Goal: Information Seeking & Learning: Understand process/instructions

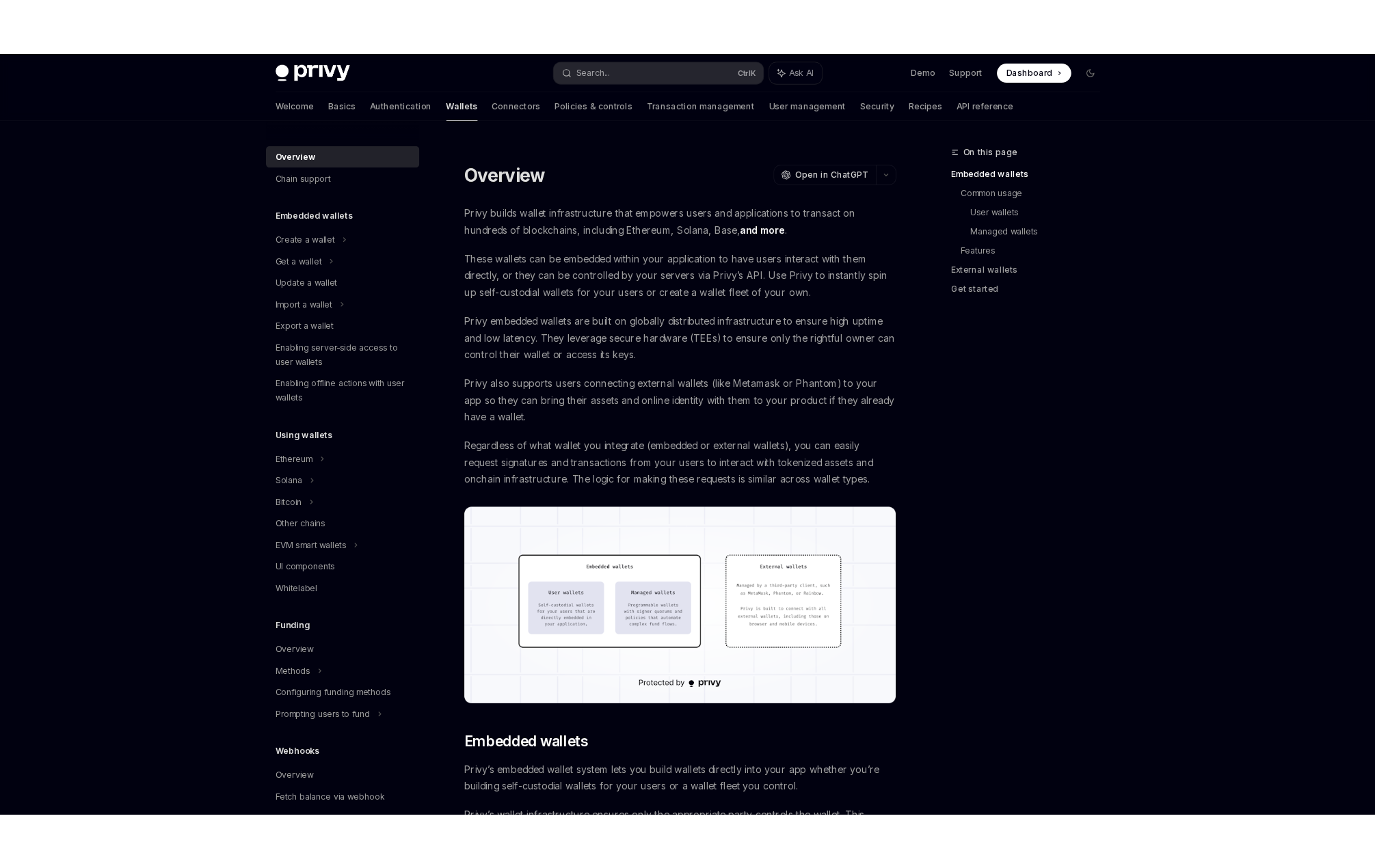
scroll to position [615, 0]
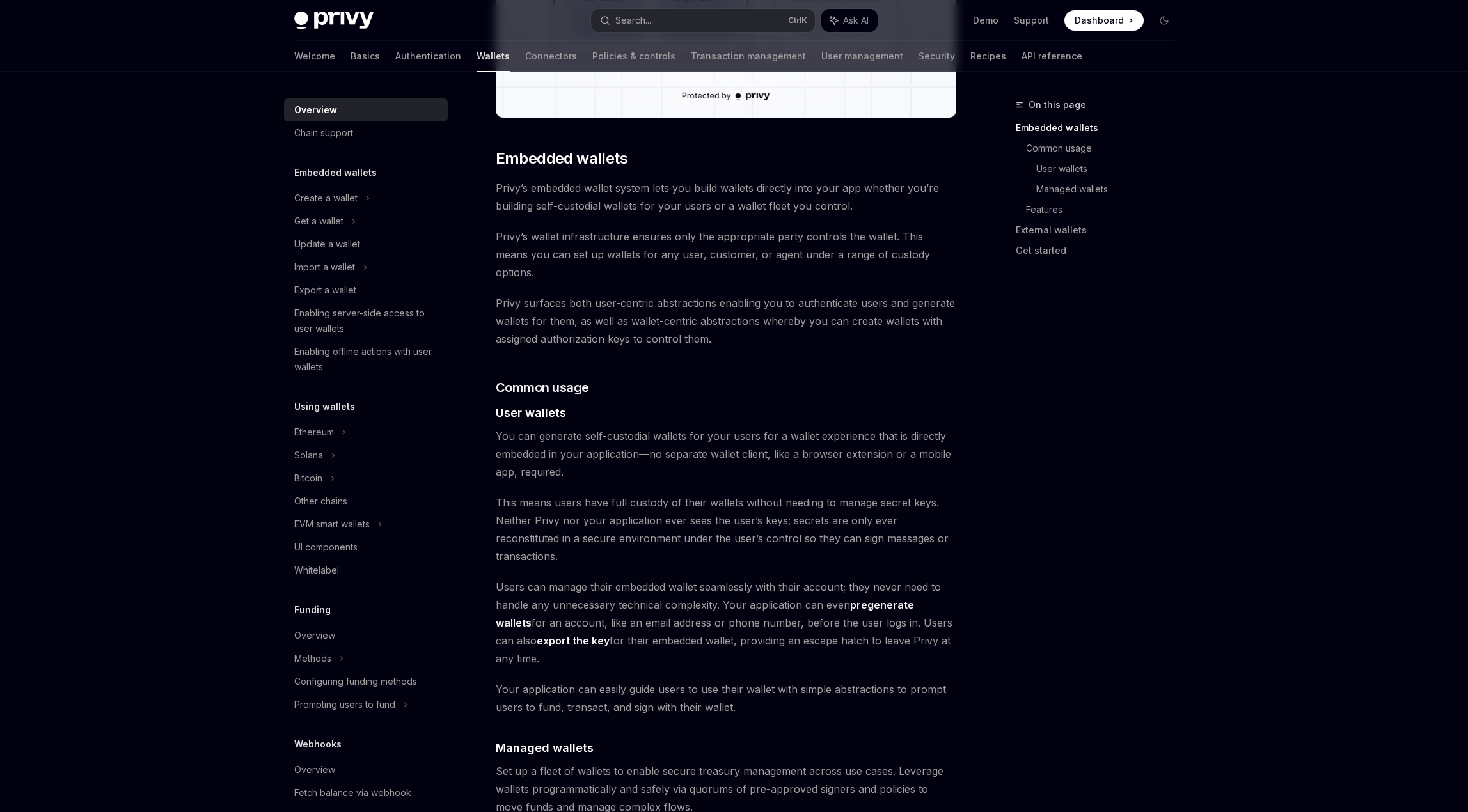
type textarea "*"
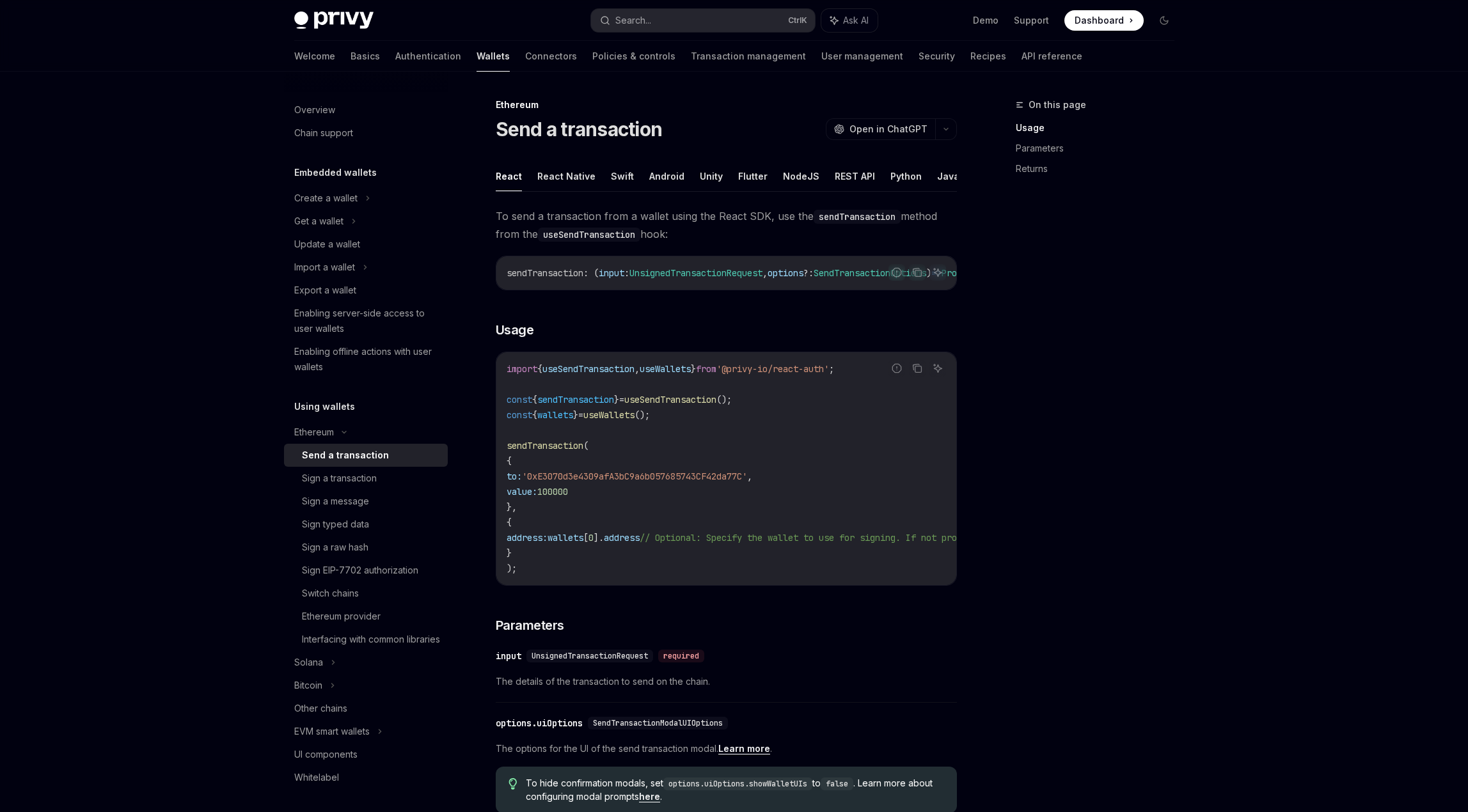
drag, startPoint x: 811, startPoint y: 220, endPoint x: 935, endPoint y: 227, distance: 124.2
click at [935, 227] on span "To send a transaction from a wallet using the React SDK, use the sendTransactio…" at bounding box center [726, 225] width 461 height 36
drag, startPoint x: 553, startPoint y: 234, endPoint x: 702, endPoint y: 233, distance: 149.0
click at [702, 233] on span "To send a transaction from a wallet using the React SDK, use the sendTransactio…" at bounding box center [726, 225] width 461 height 36
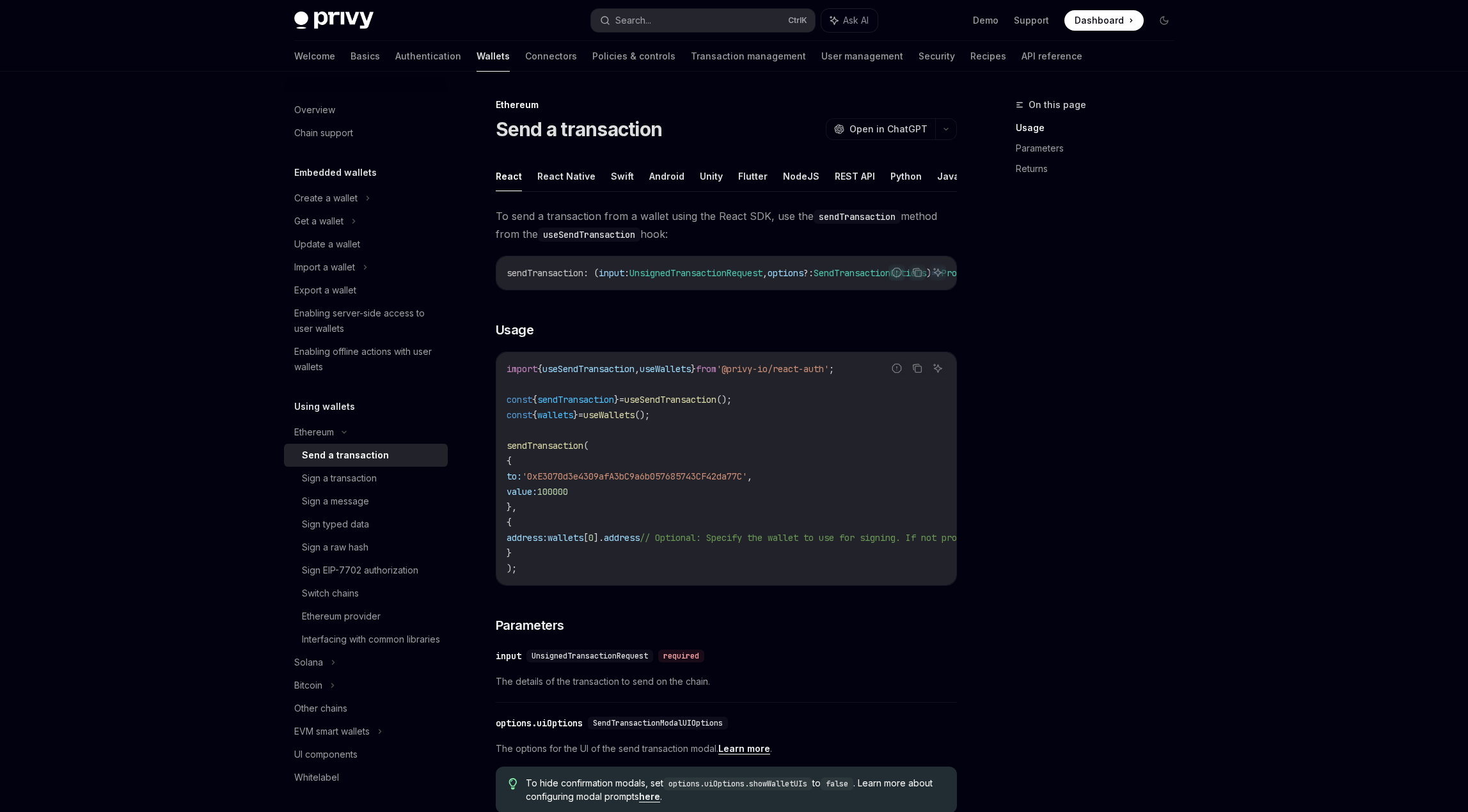
click at [702, 233] on span "To send a transaction from a wallet using the React SDK, use the sendTransactio…" at bounding box center [726, 225] width 461 height 36
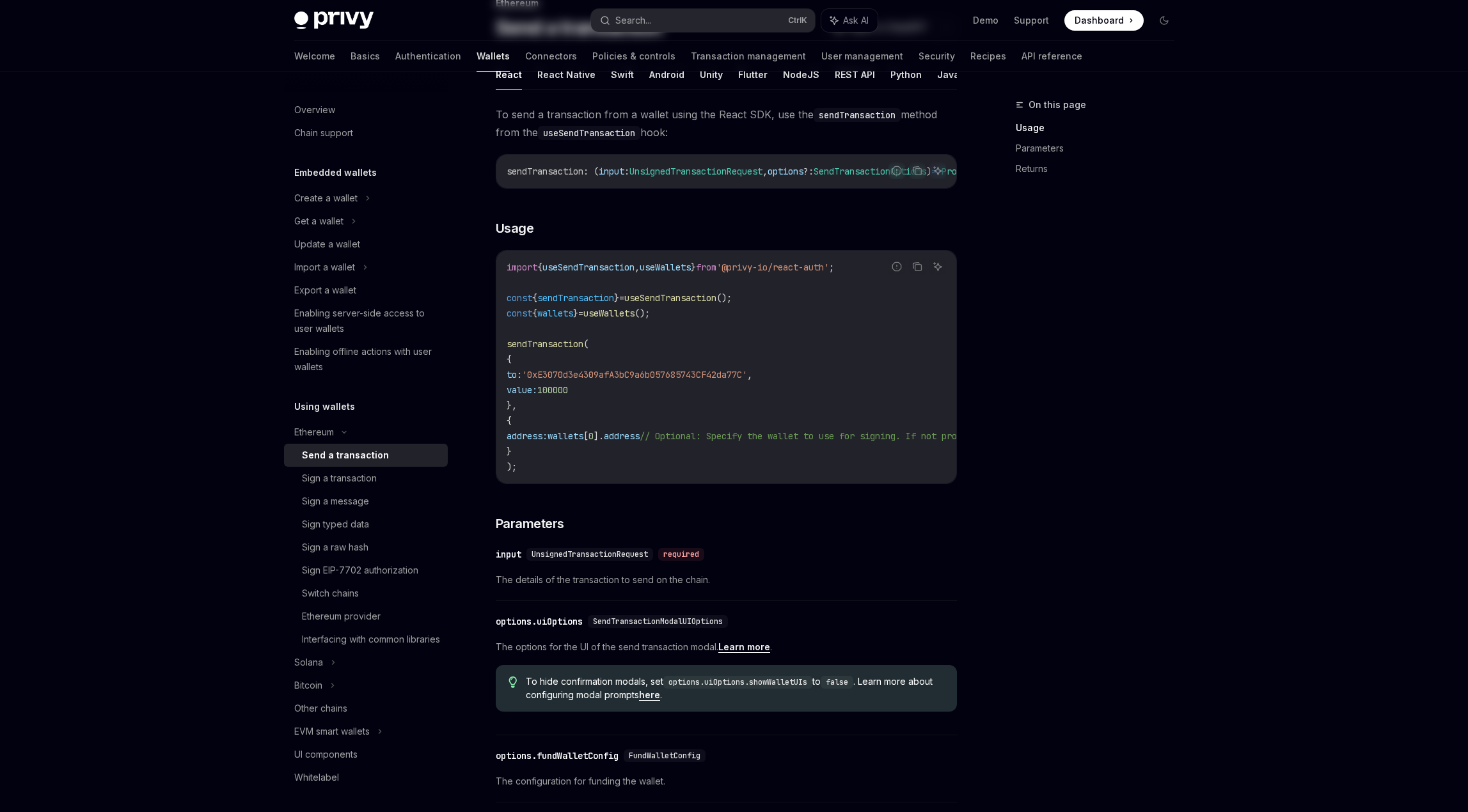
scroll to position [128, 0]
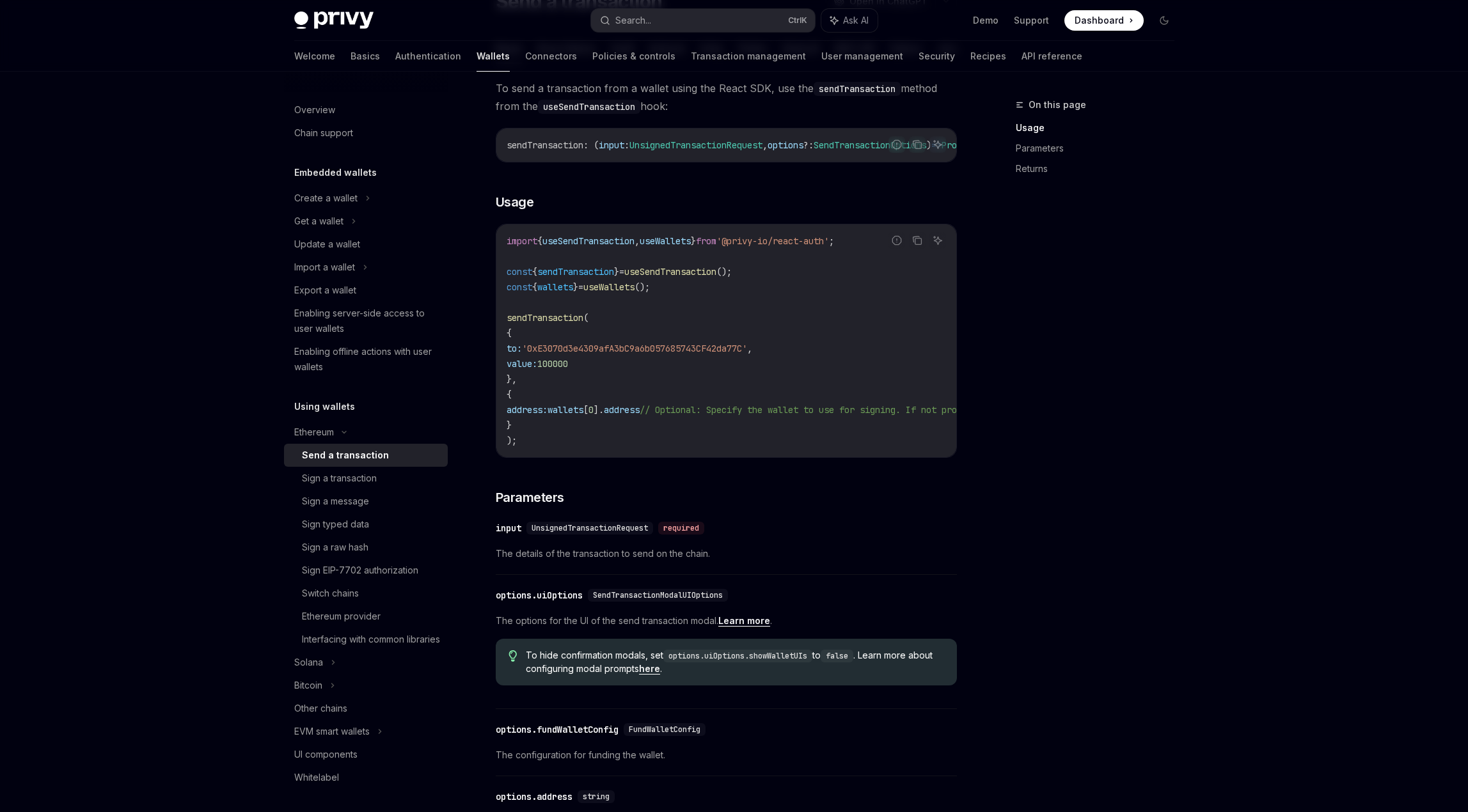
click at [1133, 419] on div "On this page Usage Parameters Returns" at bounding box center [1087, 455] width 194 height 715
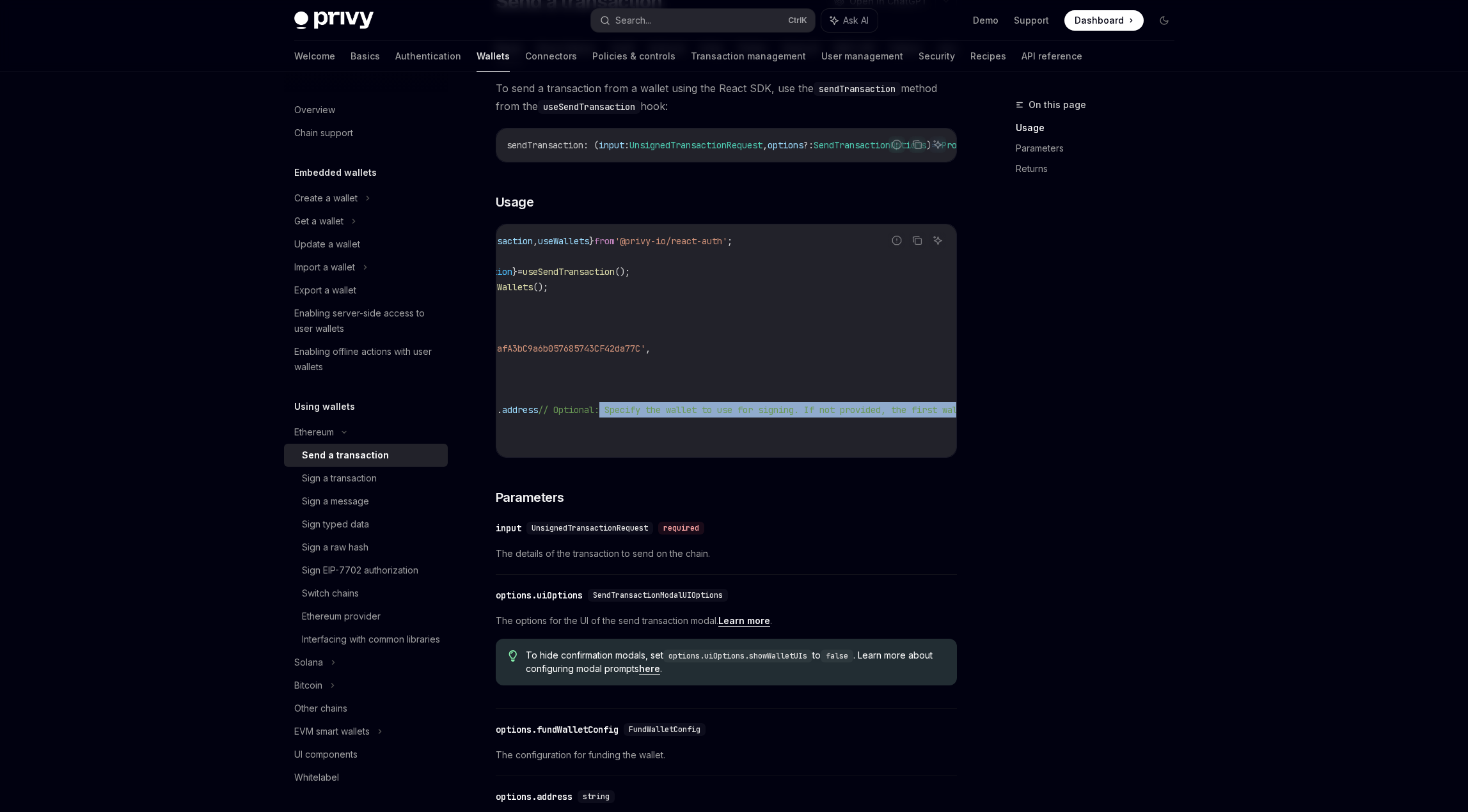
scroll to position [0, 284]
drag, startPoint x: 635, startPoint y: 420, endPoint x: 971, endPoint y: 413, distance: 336.1
click at [971, 413] on div "On this page Usage Parameters Returns Ethereum Send a transaction OpenAI Open i…" at bounding box center [734, 580] width 900 height 1273
click at [935, 414] on code "import { useSendTransaction , useWallets } from '@privy-io/react-auth' ; const …" at bounding box center [621, 340] width 670 height 215
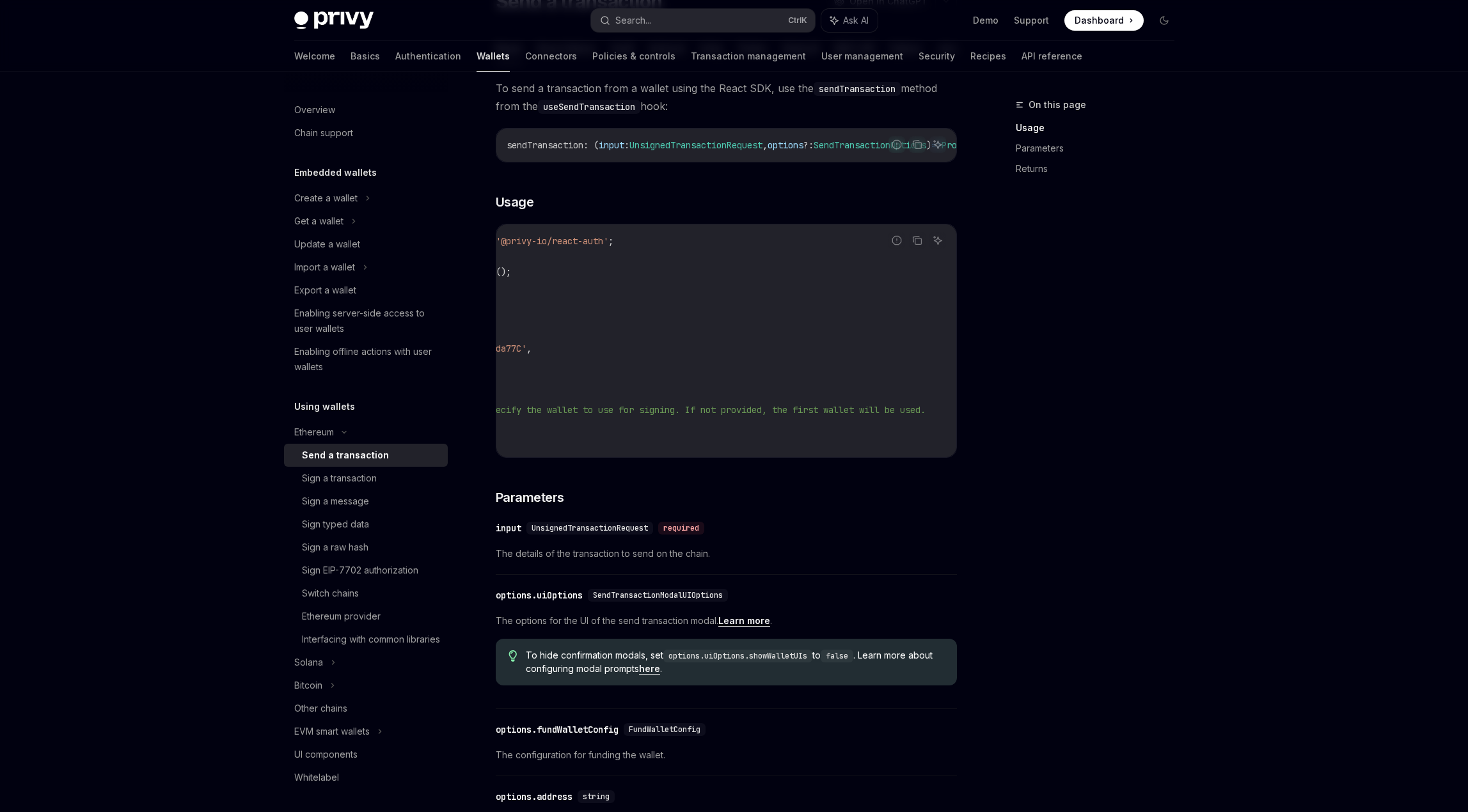
drag, startPoint x: 920, startPoint y: 459, endPoint x: 723, endPoint y: 461, distance: 197.0
click at [723, 457] on div "import { useSendTransaction , useWallets } from '@privy-io/react-auth' ; const …" at bounding box center [726, 340] width 460 height 232
drag, startPoint x: 735, startPoint y: 460, endPoint x: 648, endPoint y: 463, distance: 87.1
click at [645, 457] on div "import { useSendTransaction , useWallets } from '@privy-io/react-auth' ; const …" at bounding box center [726, 340] width 460 height 232
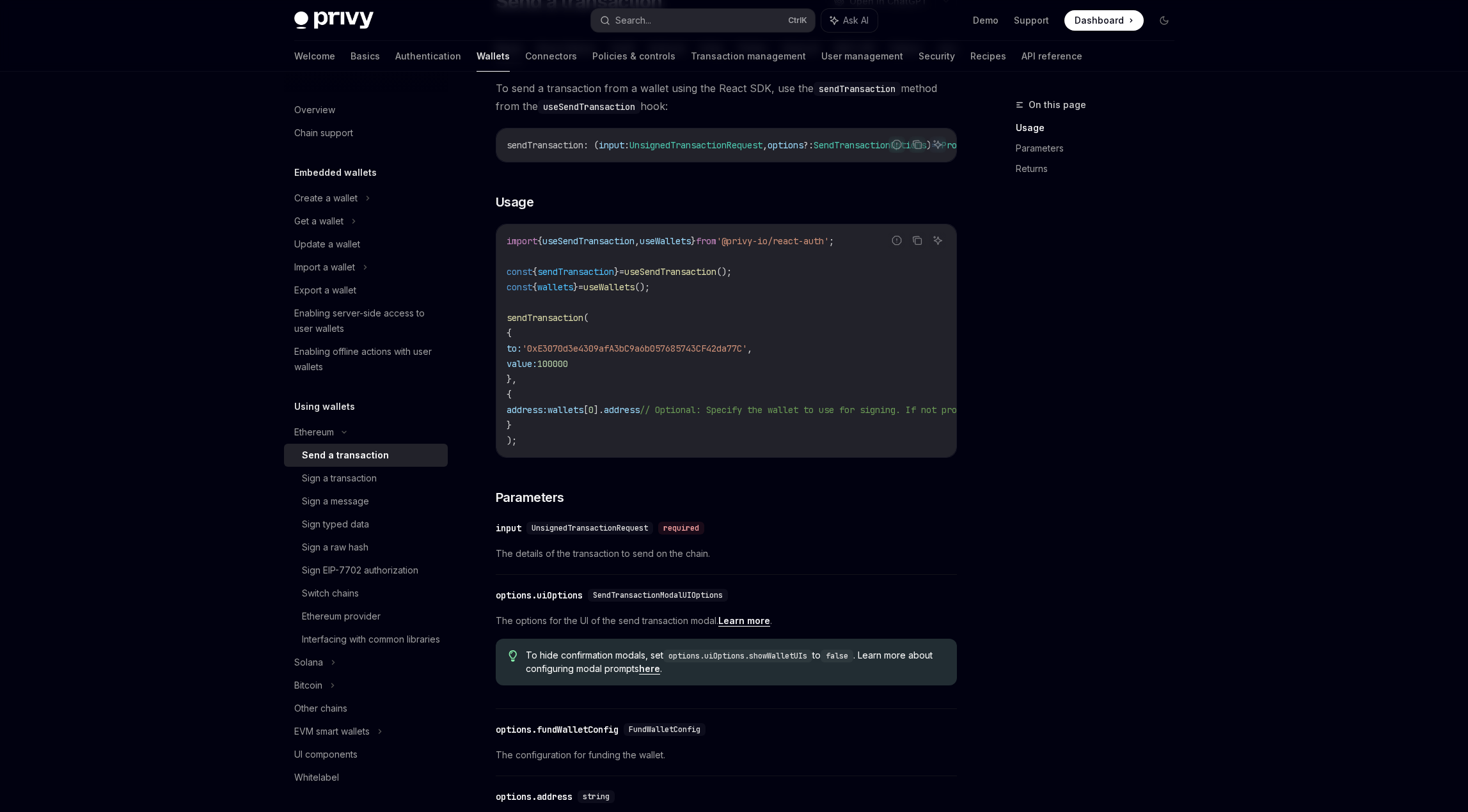
click at [535, 398] on code "import { useSendTransaction , useWallets } from '@privy-io/react-auth' ; const …" at bounding box center [842, 340] width 670 height 215
click at [364, 674] on div "Solana" at bounding box center [365, 662] width 163 height 23
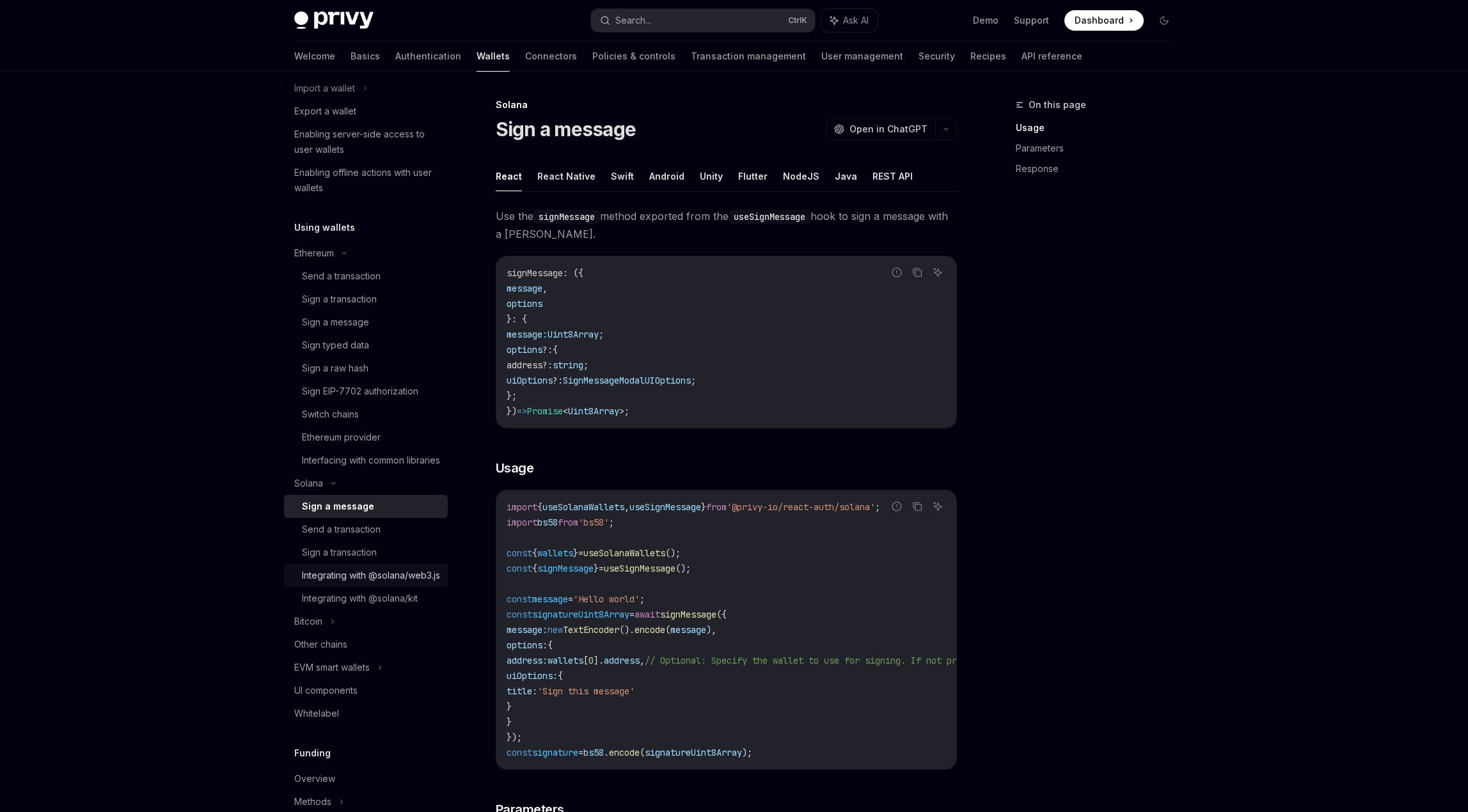
scroll to position [192, 0]
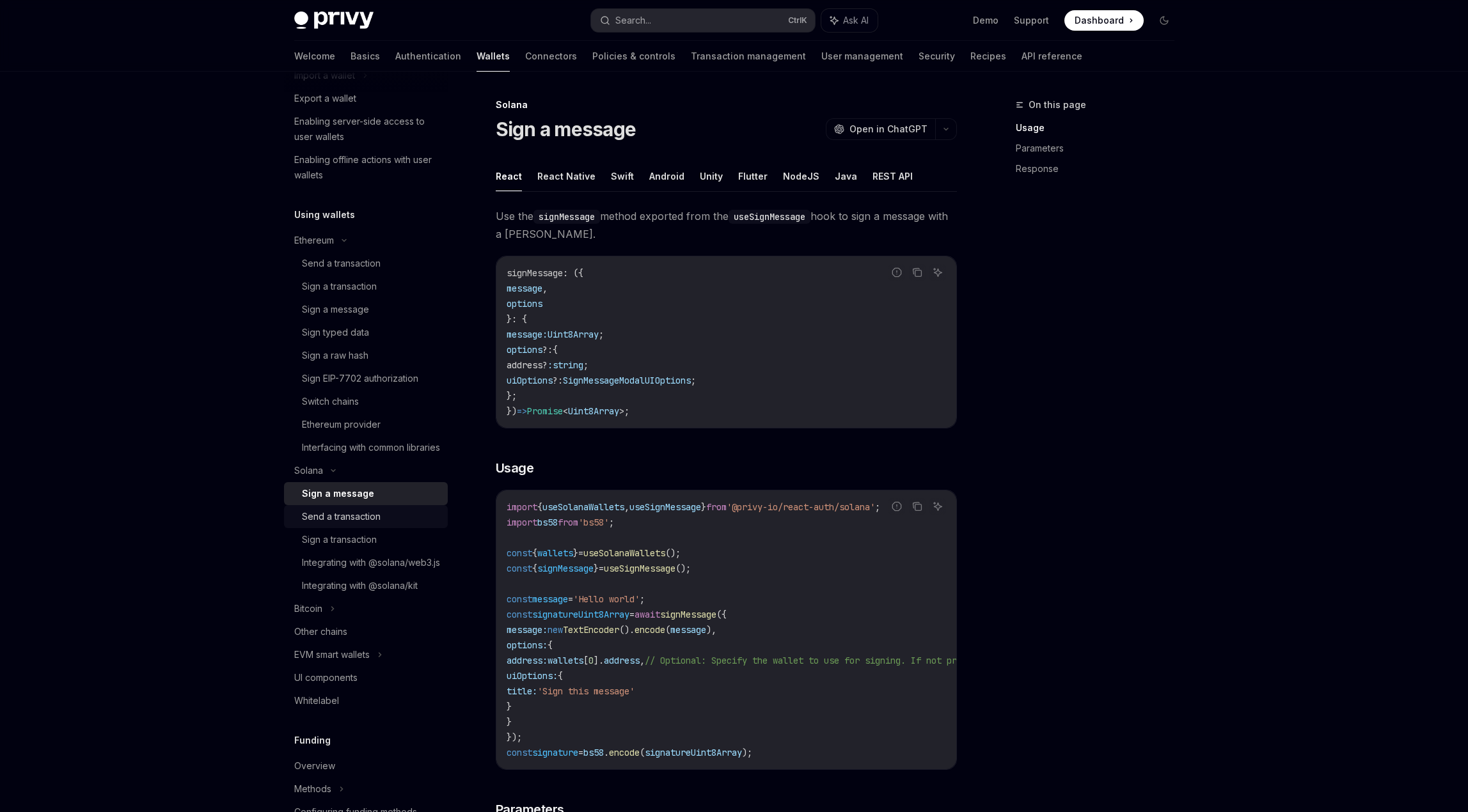
click at [385, 528] on link "Send a transaction" at bounding box center [365, 517] width 163 height 23
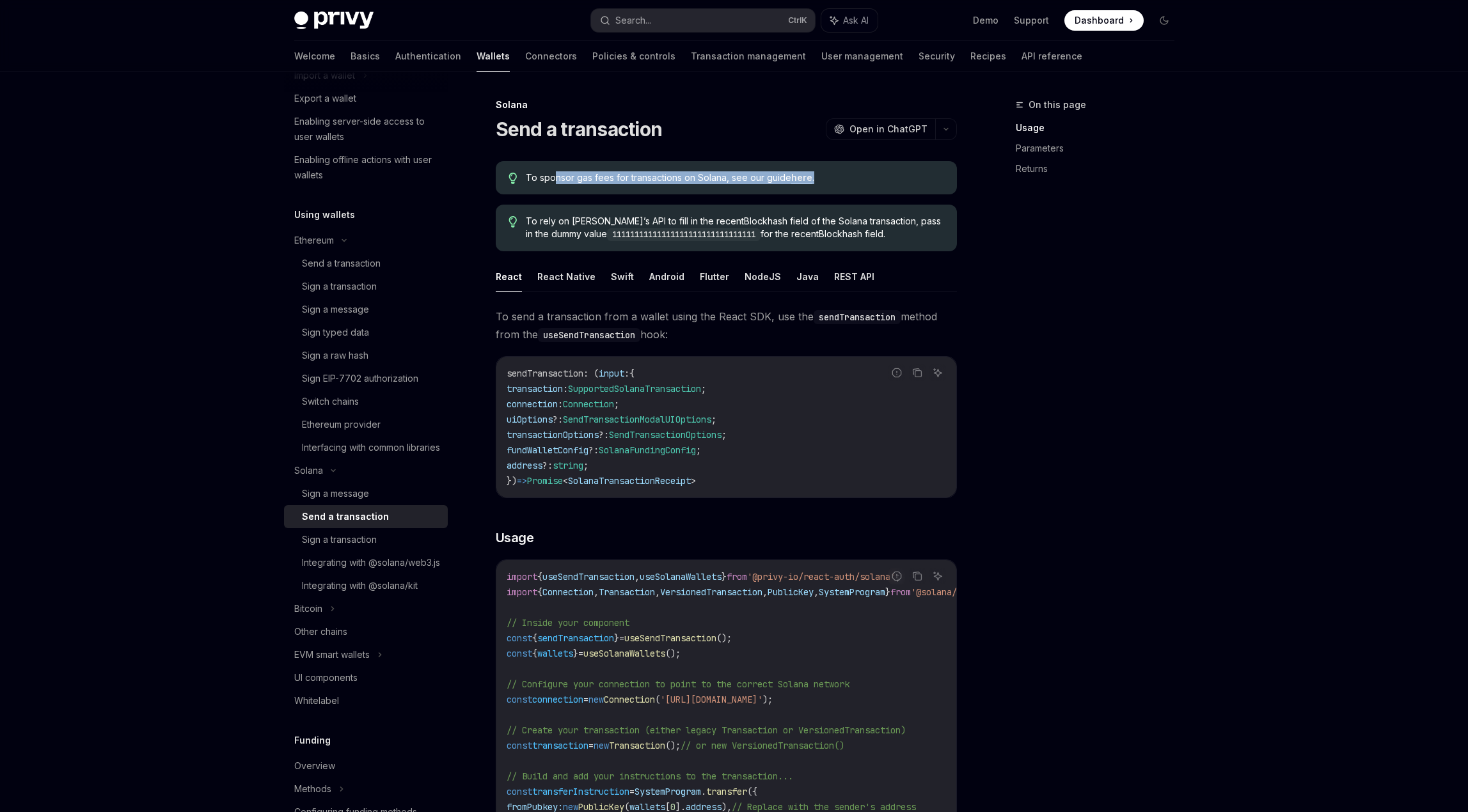
drag, startPoint x: 591, startPoint y: 173, endPoint x: 841, endPoint y: 175, distance: 250.0
click at [840, 175] on span "To sponsor gas fees for transactions on Solana, see our guide here ." at bounding box center [734, 178] width 418 height 13
click at [841, 175] on span "To sponsor gas fees for transactions on Solana, see our guide here ." at bounding box center [734, 178] width 418 height 13
drag, startPoint x: 563, startPoint y: 215, endPoint x: 652, endPoint y: 221, distance: 89.2
click at [651, 221] on span "To rely on Privy’s API to fill in the recentBlockhash field of the Solana trans…" at bounding box center [734, 228] width 418 height 26
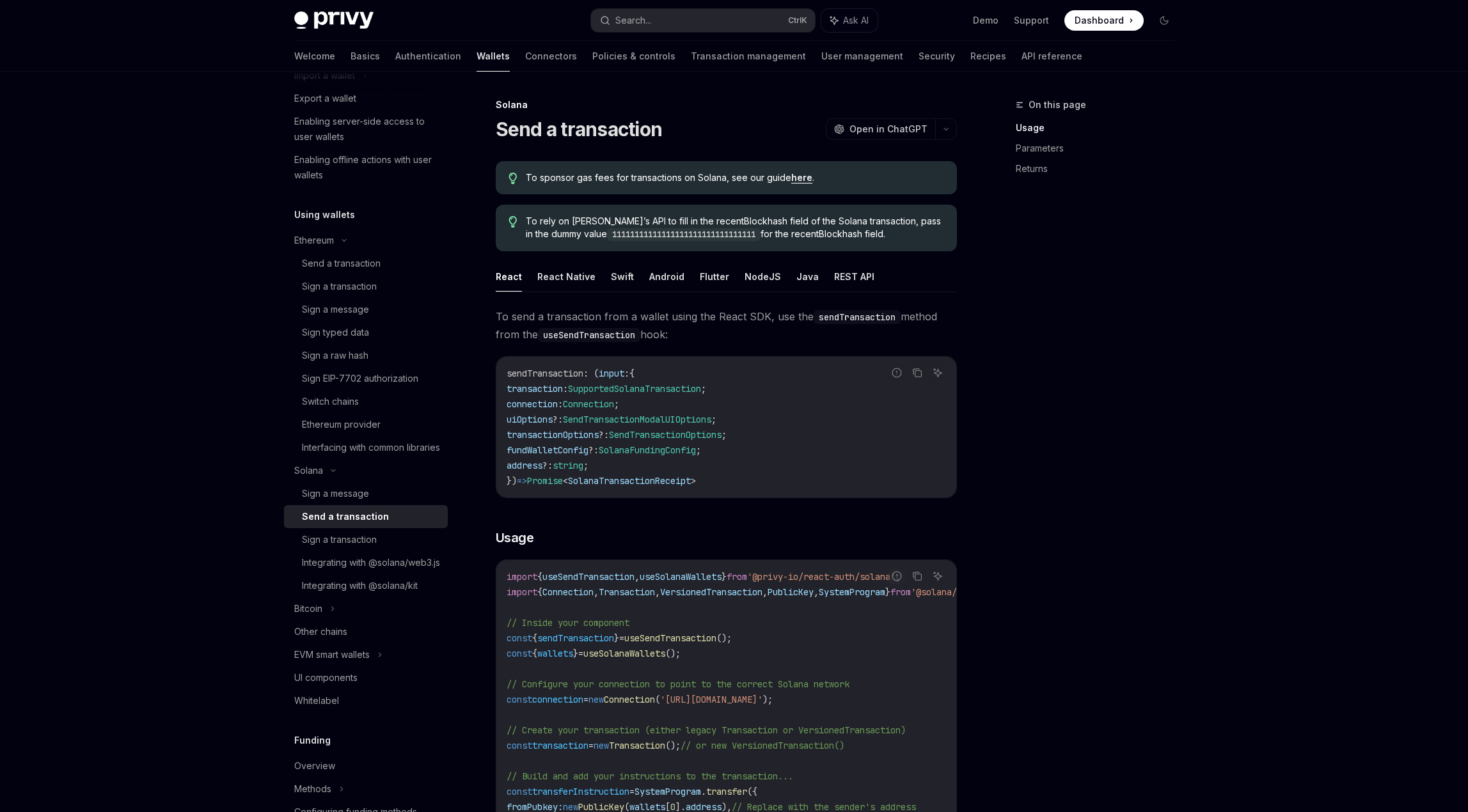
click at [652, 221] on span "To rely on Privy’s API to fill in the recentBlockhash field of the Solana trans…" at bounding box center [734, 228] width 418 height 26
drag, startPoint x: 643, startPoint y: 220, endPoint x: 931, endPoint y: 234, distance: 288.3
click at [931, 234] on span "To rely on Privy’s API to fill in the recentBlockhash field of the Solana trans…" at bounding box center [734, 228] width 418 height 26
drag, startPoint x: 547, startPoint y: 221, endPoint x: 653, endPoint y: 223, distance: 106.0
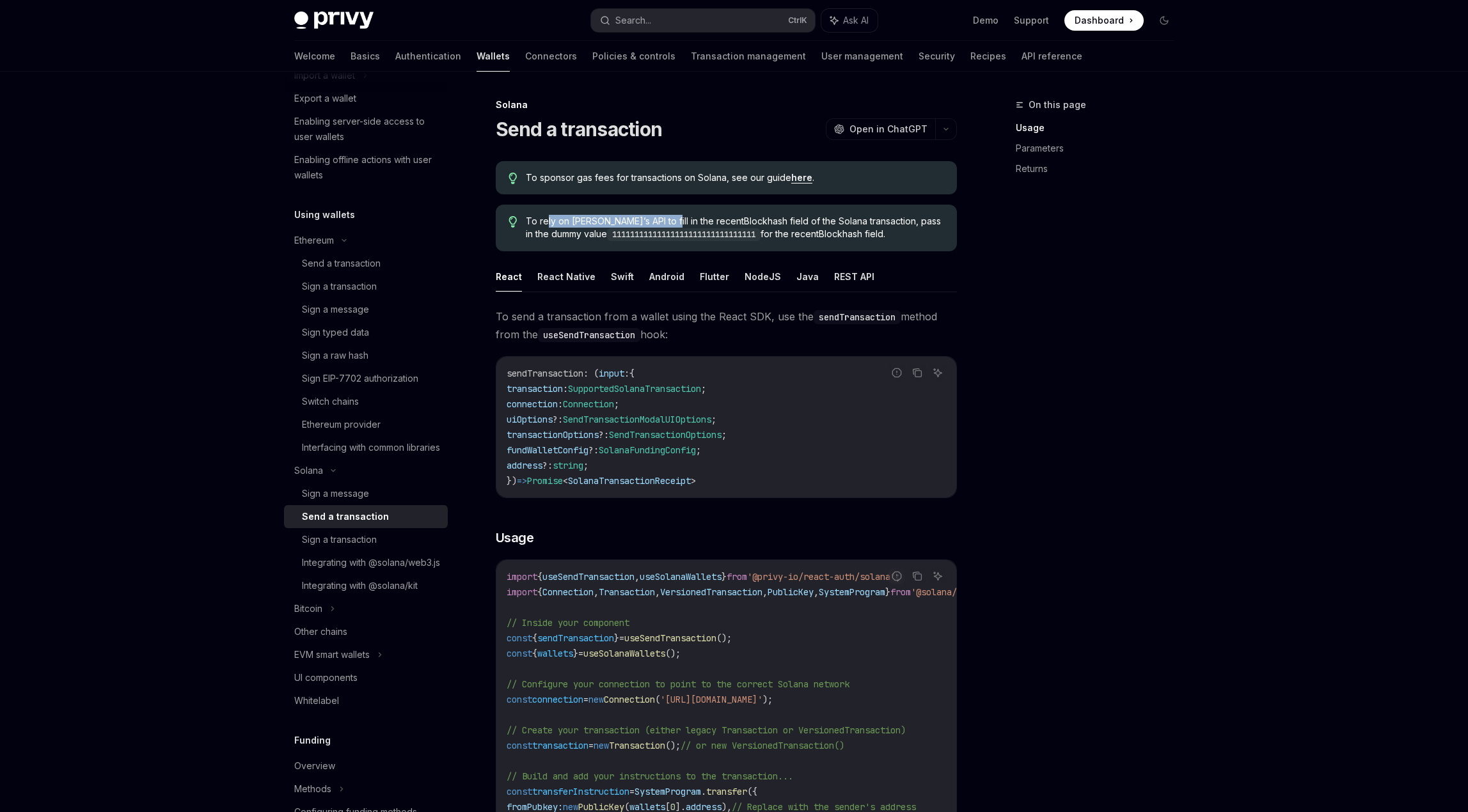
click at [653, 223] on span "To rely on Privy’s API to fill in the recentBlockhash field of the Solana trans…" at bounding box center [734, 228] width 418 height 26
drag, startPoint x: 653, startPoint y: 223, endPoint x: 931, endPoint y: 223, distance: 278.0
click at [931, 223] on span "To rely on Privy’s API to fill in the recentBlockhash field of the Solana trans…" at bounding box center [734, 228] width 418 height 26
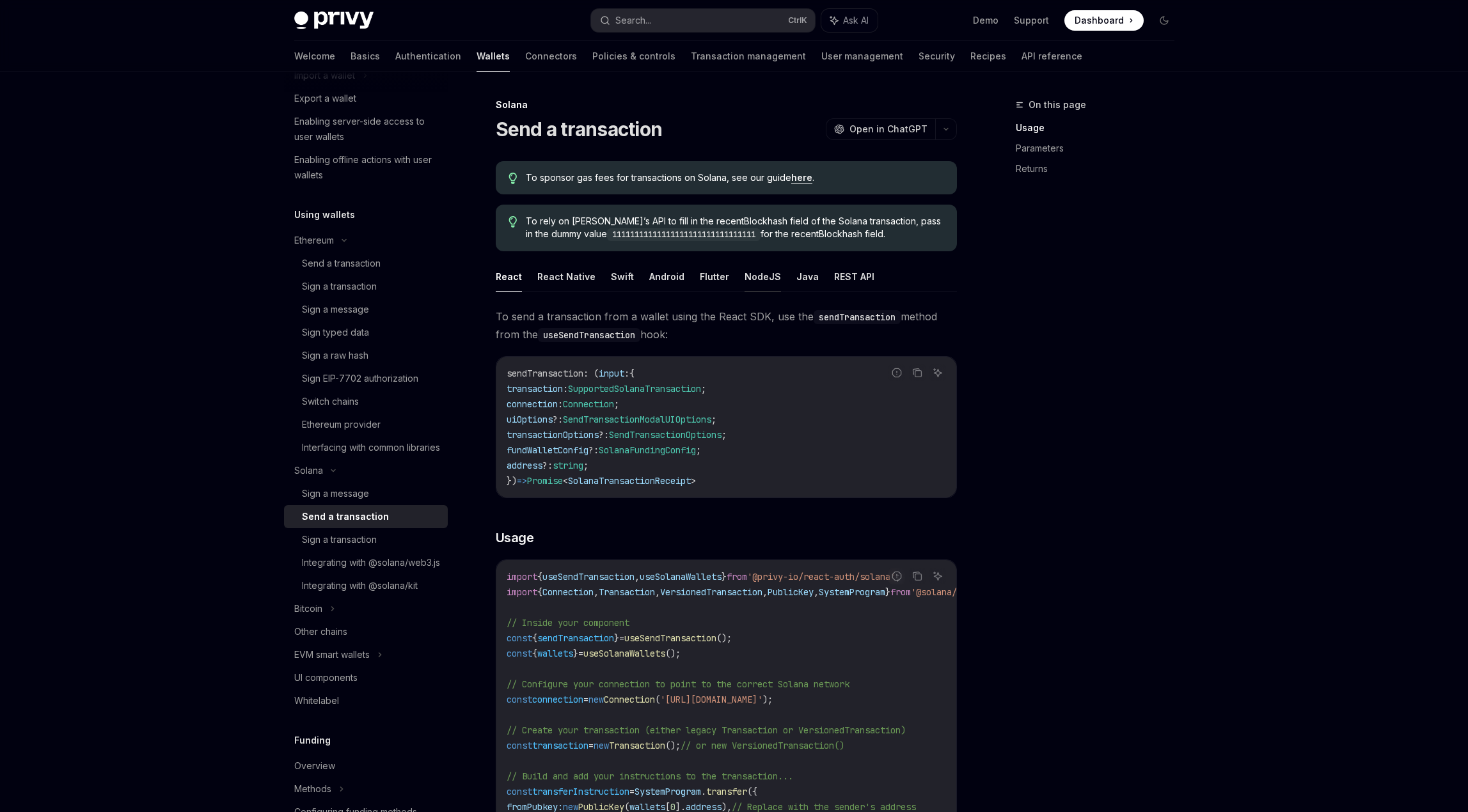
click at [764, 282] on button "NodeJS" at bounding box center [762, 277] width 36 height 30
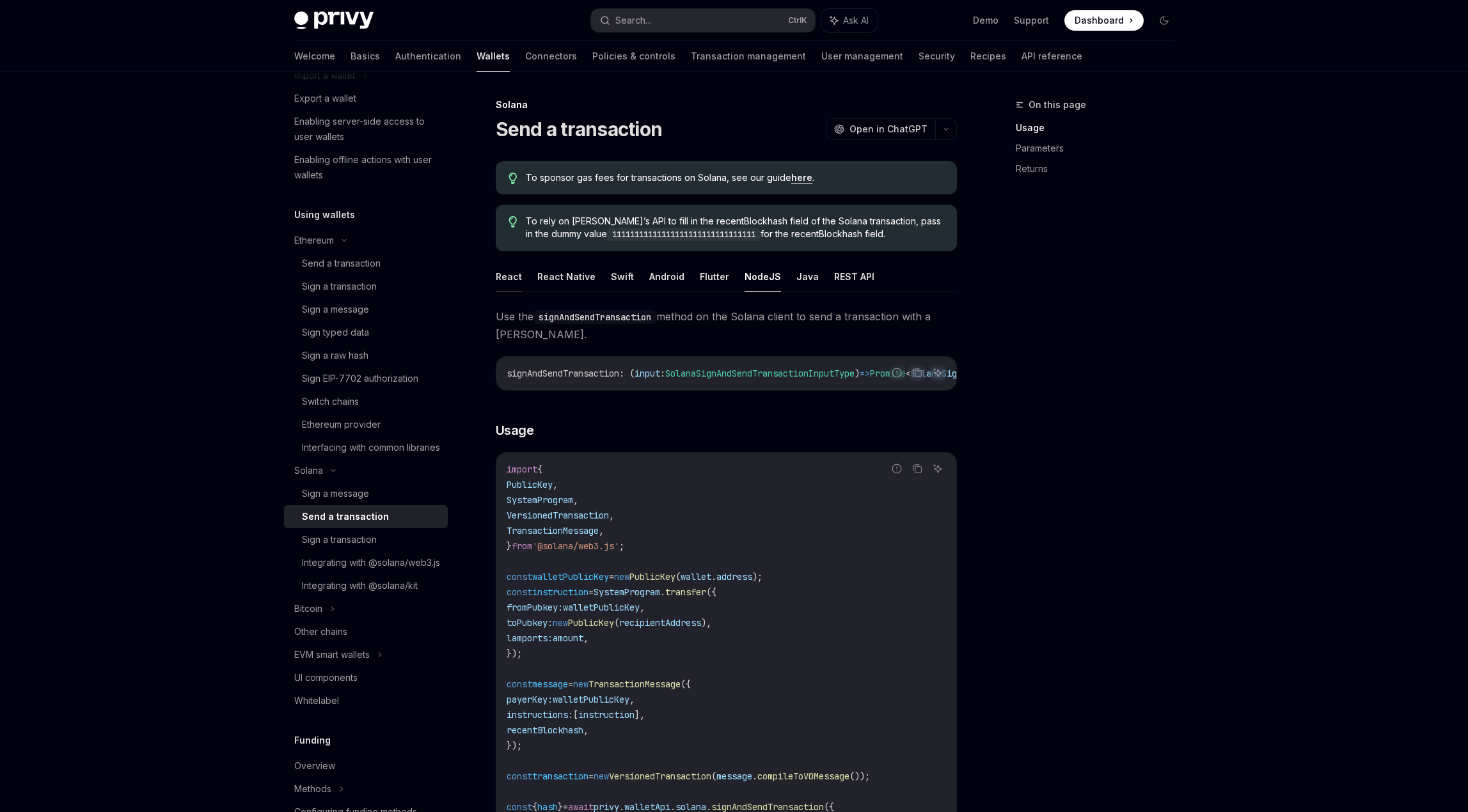
click at [496, 276] on button "React" at bounding box center [509, 277] width 26 height 30
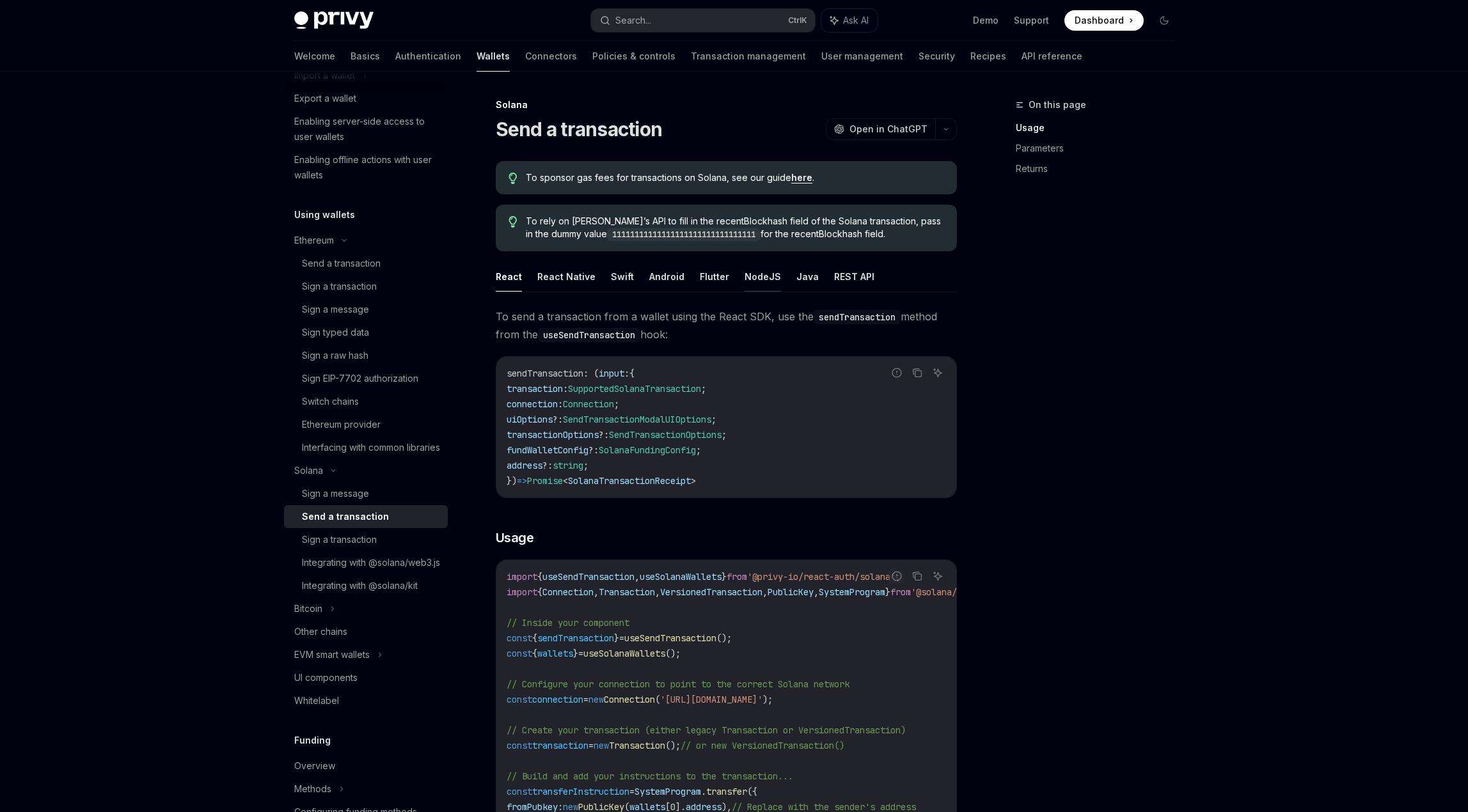
click at [756, 277] on button "NodeJS" at bounding box center [762, 277] width 36 height 30
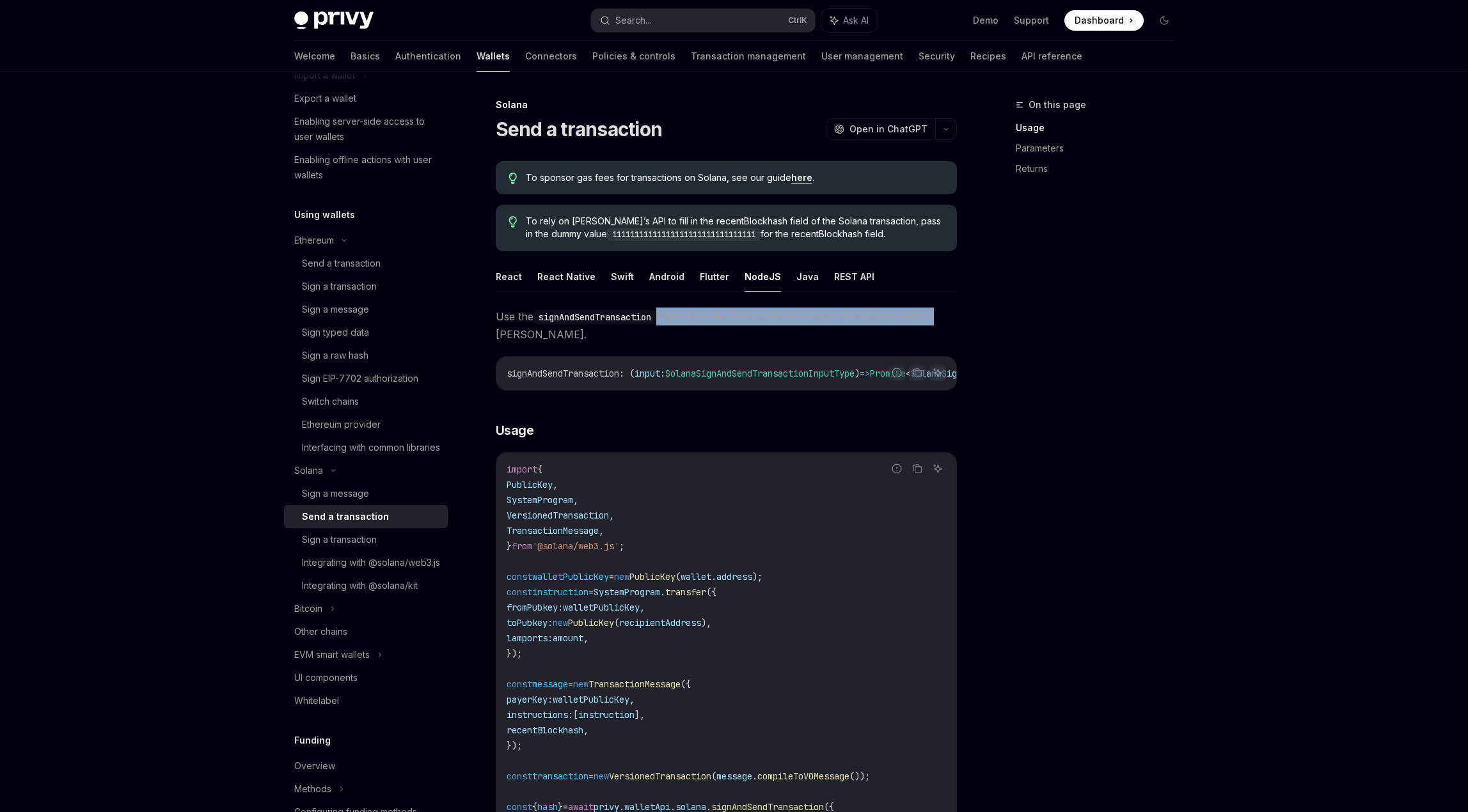
drag, startPoint x: 658, startPoint y: 319, endPoint x: 957, endPoint y: 321, distance: 299.0
drag, startPoint x: 579, startPoint y: 390, endPoint x: 611, endPoint y: 387, distance: 32.1
click at [611, 387] on div "signAndSendTransaction : ( input : SolanaSignAndSendTransactionInputType ) => P…" at bounding box center [726, 373] width 460 height 33
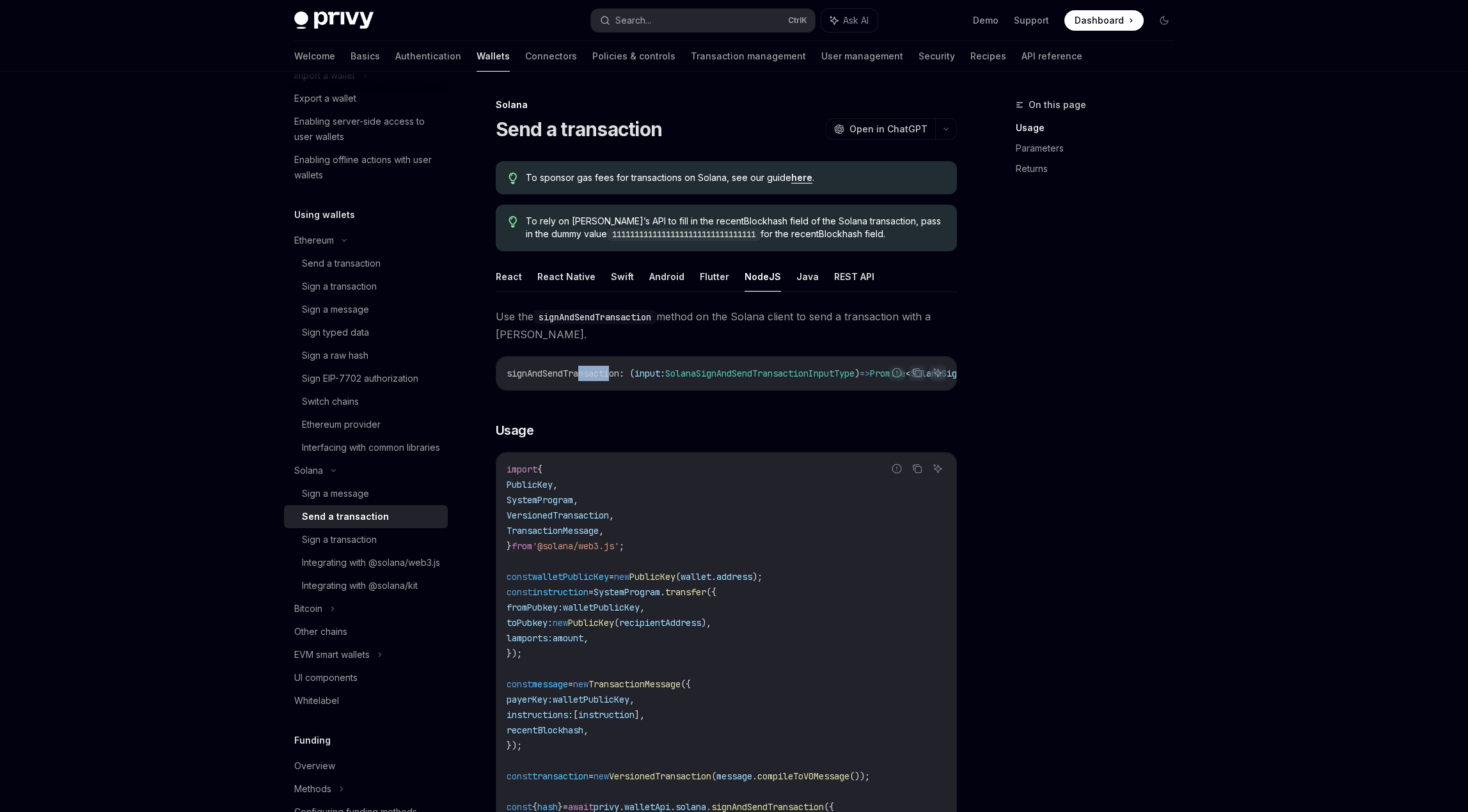
click at [611, 387] on div "signAndSendTransaction : ( input : SolanaSignAndSendTransactionInputType ) => P…" at bounding box center [726, 373] width 460 height 33
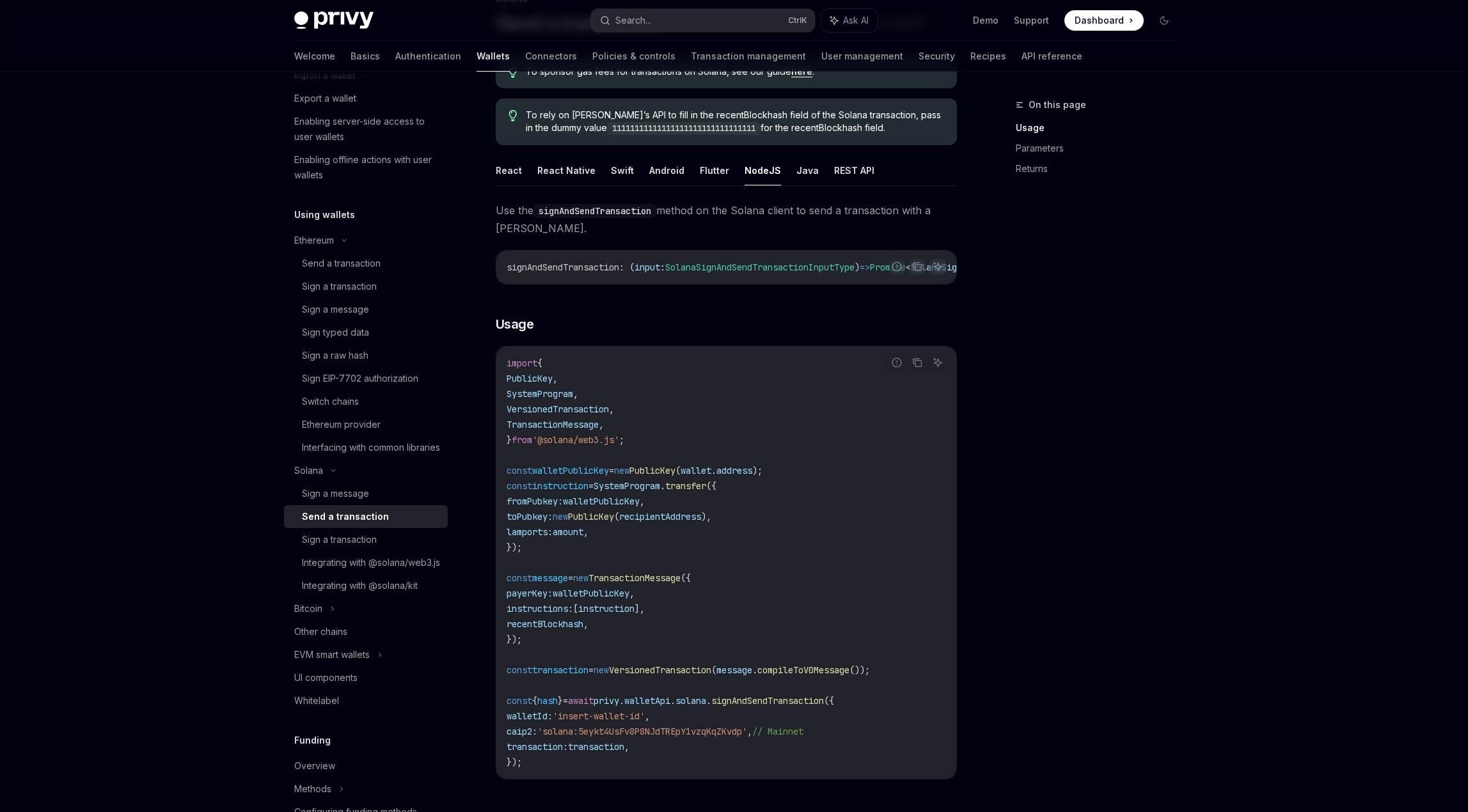
scroll to position [128, 0]
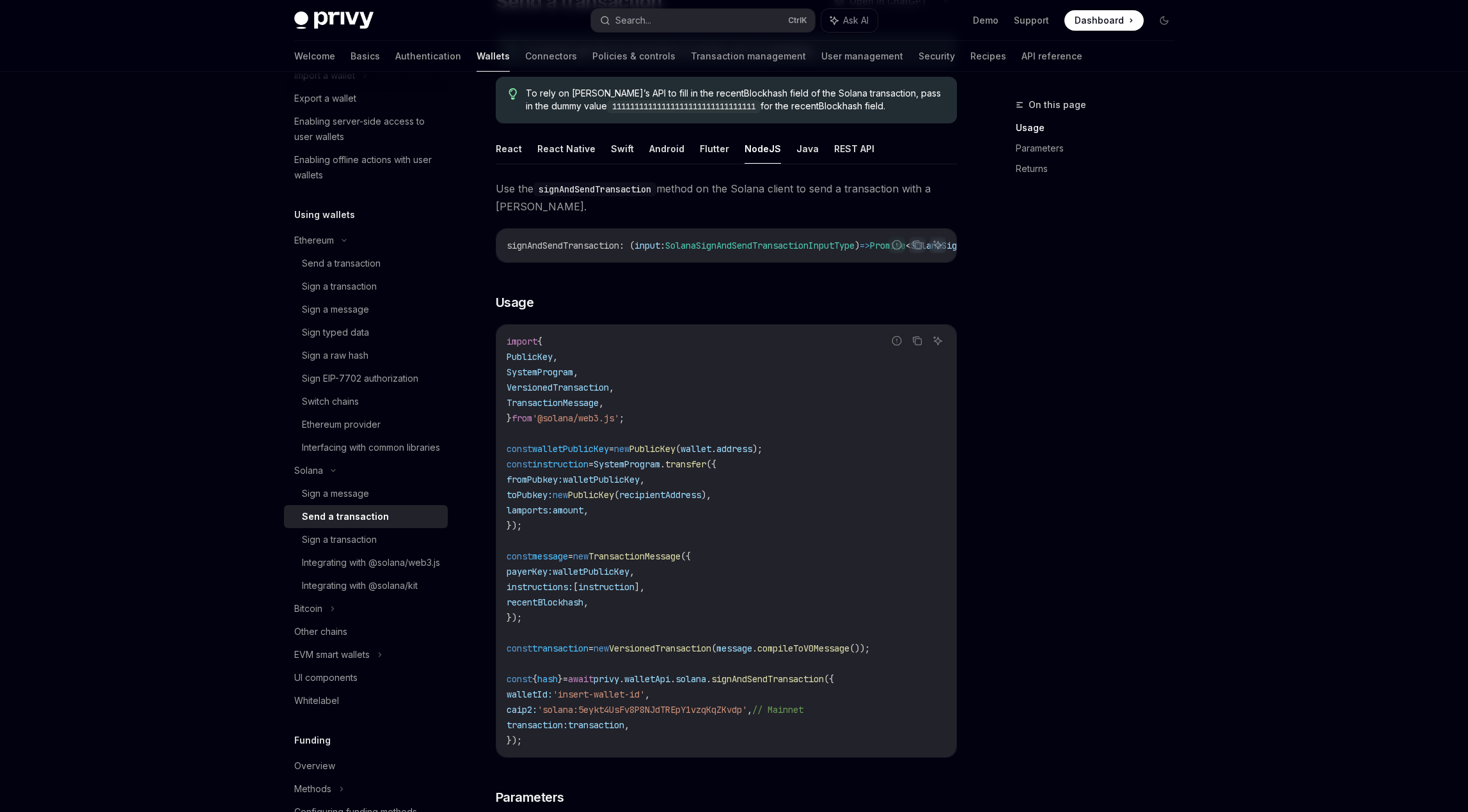
click at [1037, 346] on div "On this page Usage Parameters Returns" at bounding box center [1087, 455] width 194 height 715
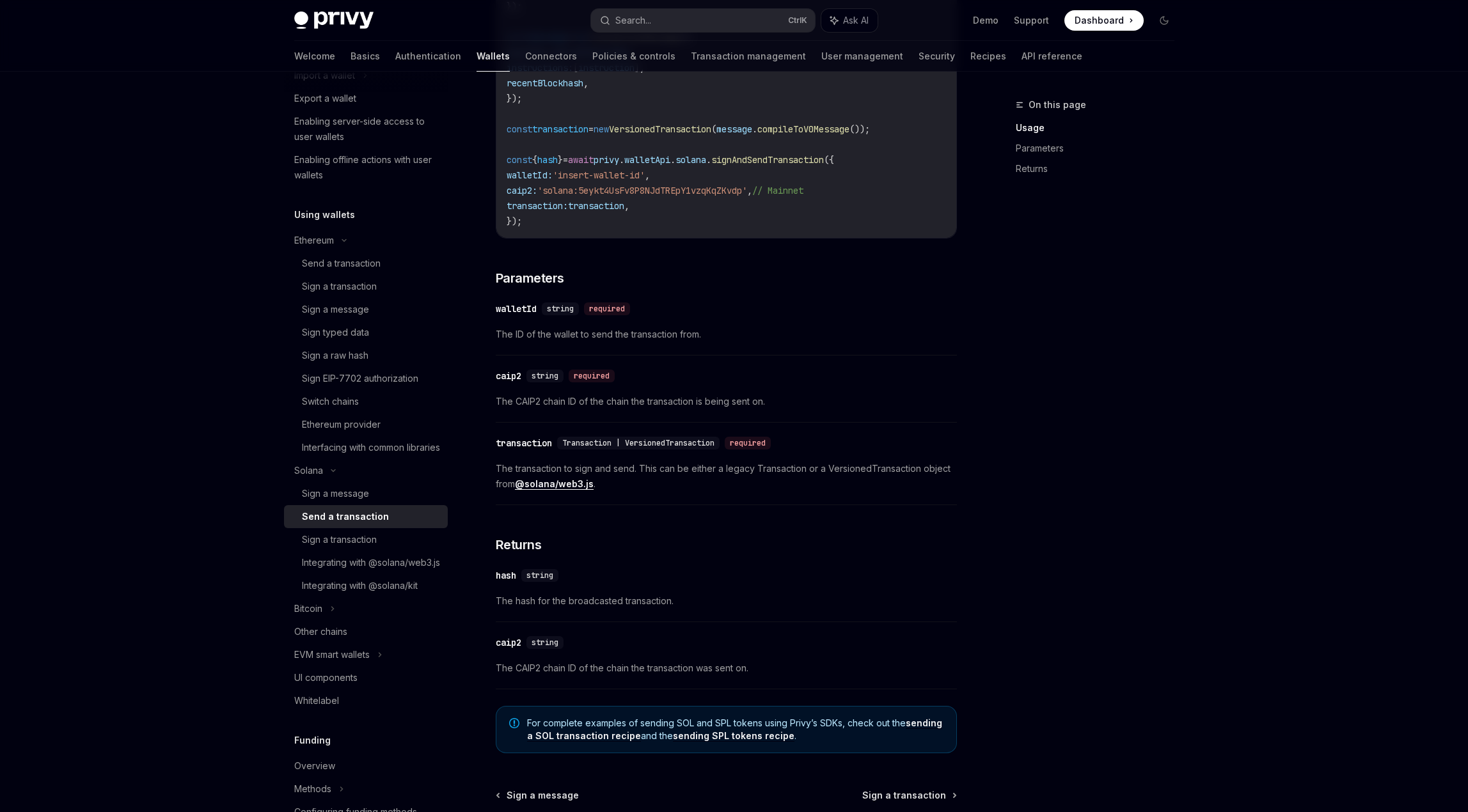
scroll to position [767, 0]
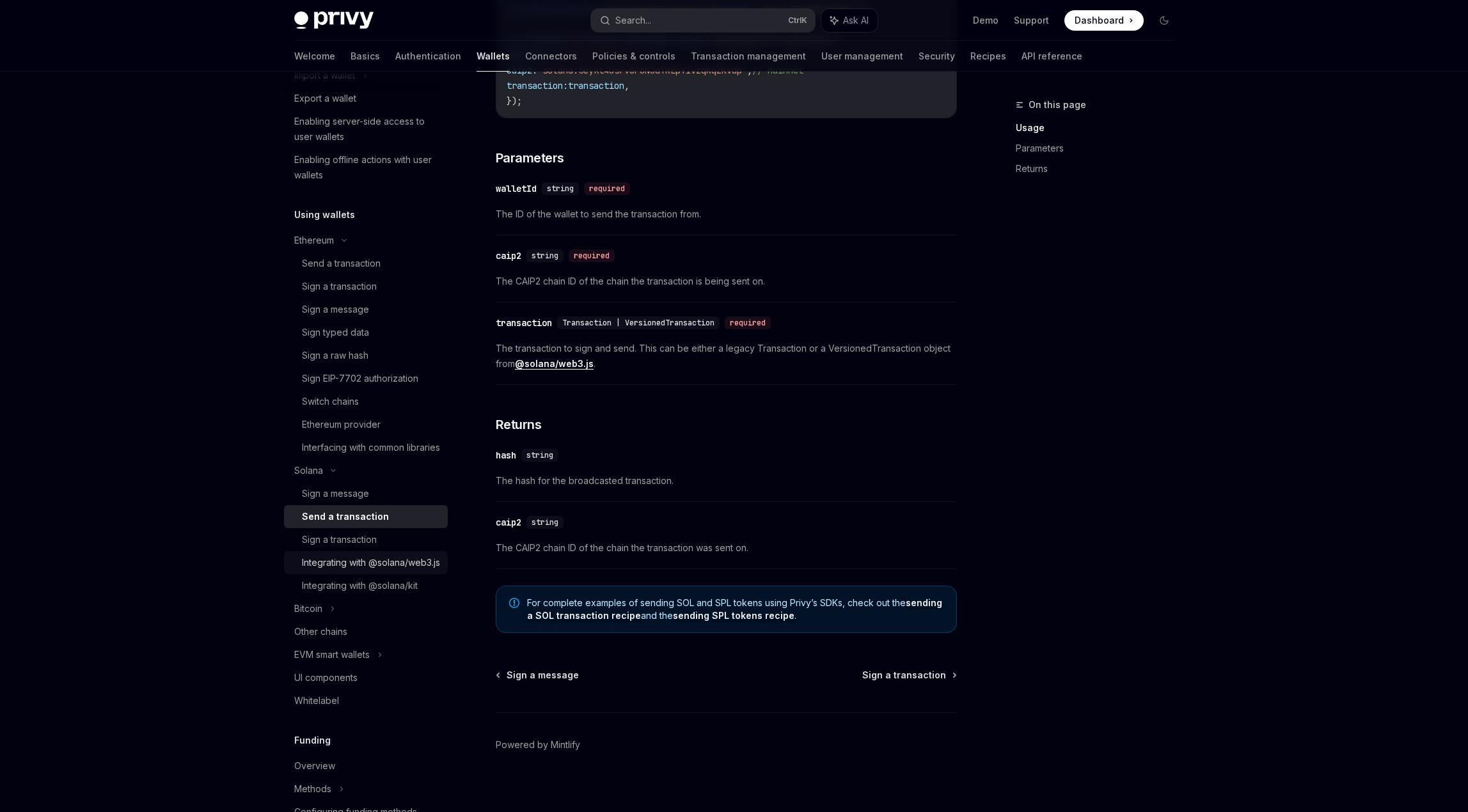
click at [366, 570] on div "Integrating with @solana/web3.js" at bounding box center [371, 563] width 138 height 15
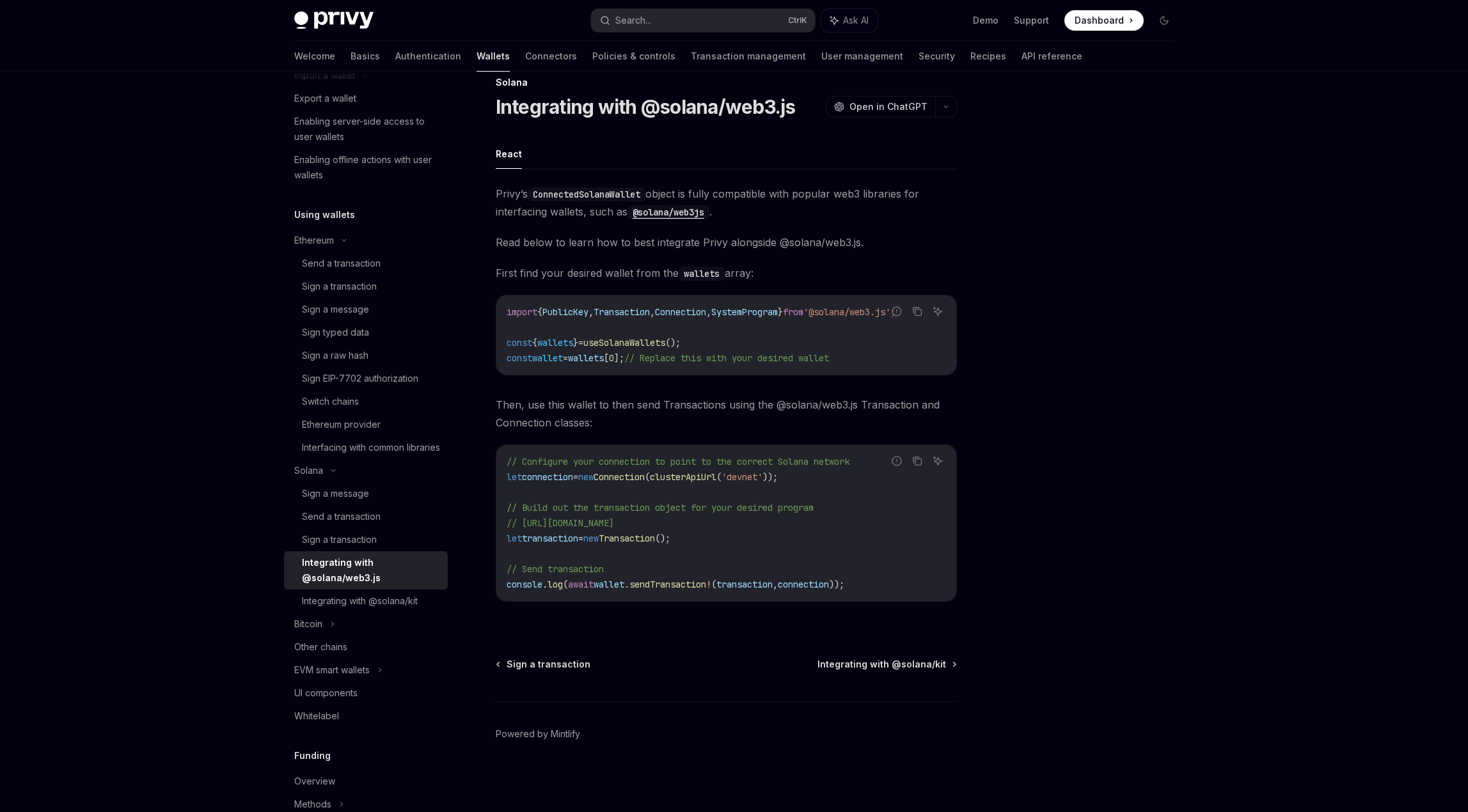
scroll to position [27, 0]
click at [403, 608] on div "Integrating with @solana/kit" at bounding box center [359, 601] width 116 height 15
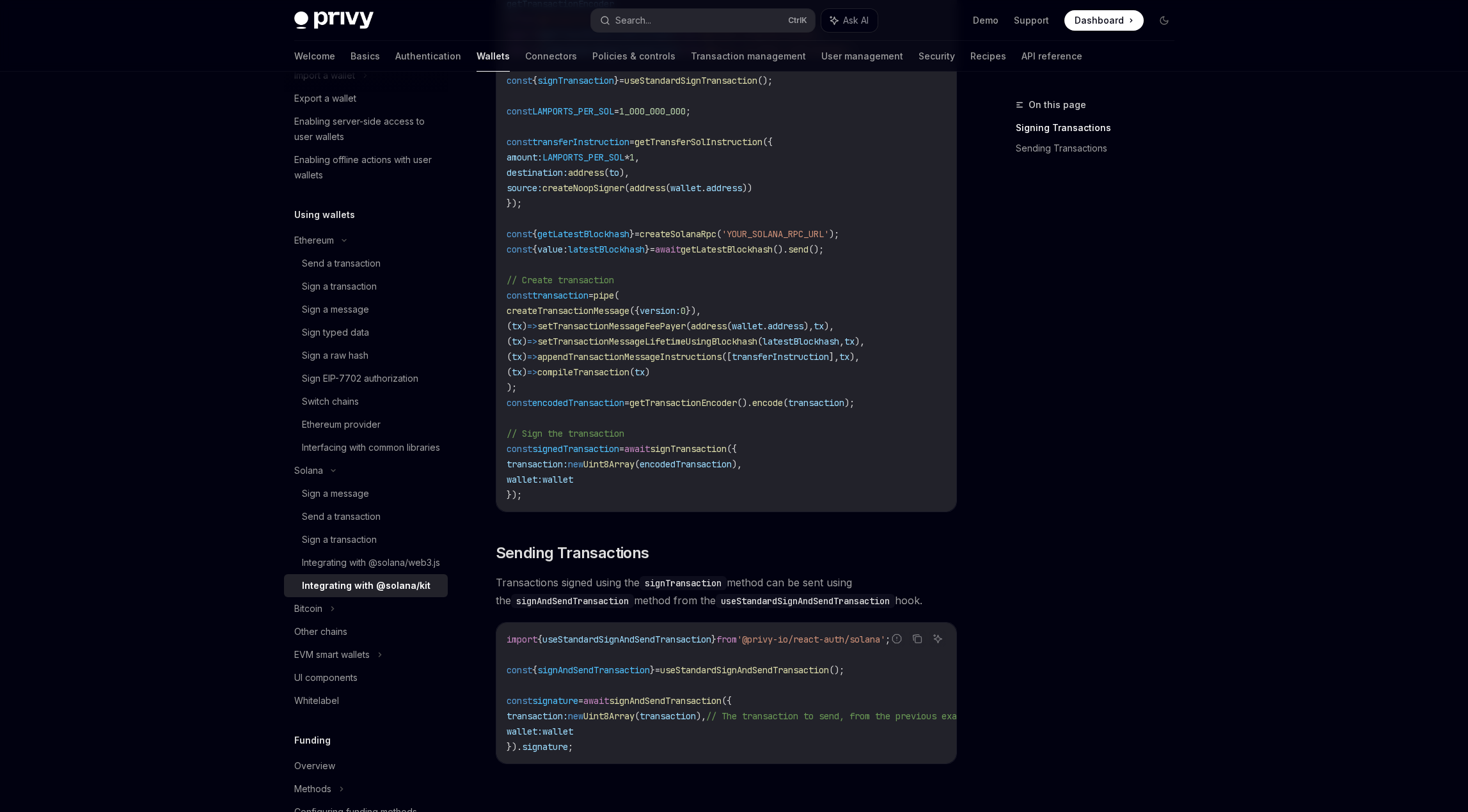
scroll to position [731, 0]
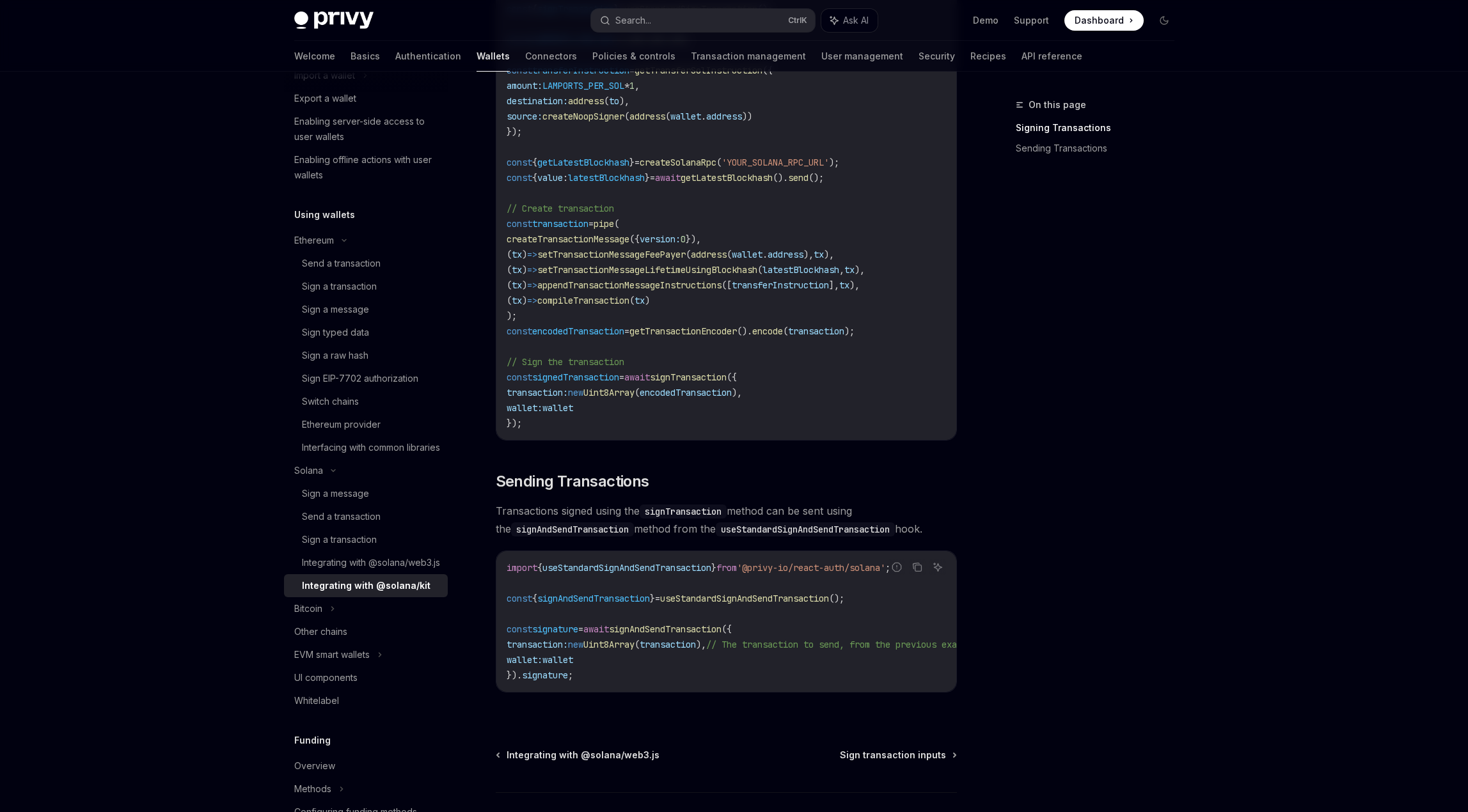
drag, startPoint x: 485, startPoint y: 515, endPoint x: 890, endPoint y: 513, distance: 405.0
click at [890, 513] on div "Solana Integrating with @solana/kit OpenAI Open in ChatGPT OpenAI Open in ChatG…" at bounding box center [606, 135] width 706 height 1537
click at [890, 513] on span "Transactions signed using the signTransaction method can be sent using the sign…" at bounding box center [726, 519] width 461 height 36
drag, startPoint x: 890, startPoint y: 513, endPoint x: 719, endPoint y: 513, distance: 171.0
click at [720, 513] on span "Transactions signed using the signTransaction method can be sent using the sign…" at bounding box center [726, 519] width 461 height 36
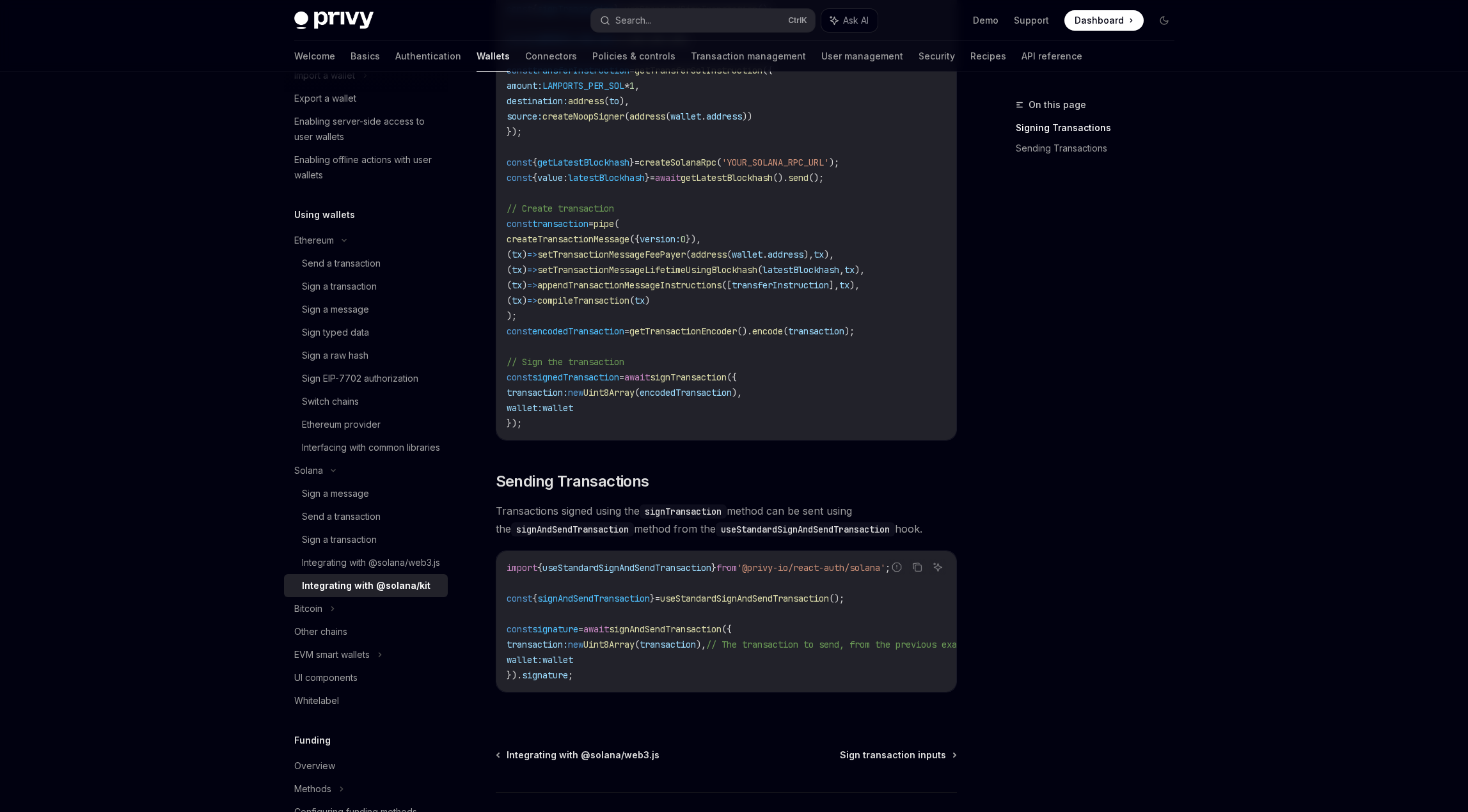
click at [719, 513] on code "signTransaction" at bounding box center [682, 511] width 87 height 14
click at [321, 570] on div "Integrating with @solana/web3.js" at bounding box center [371, 563] width 138 height 15
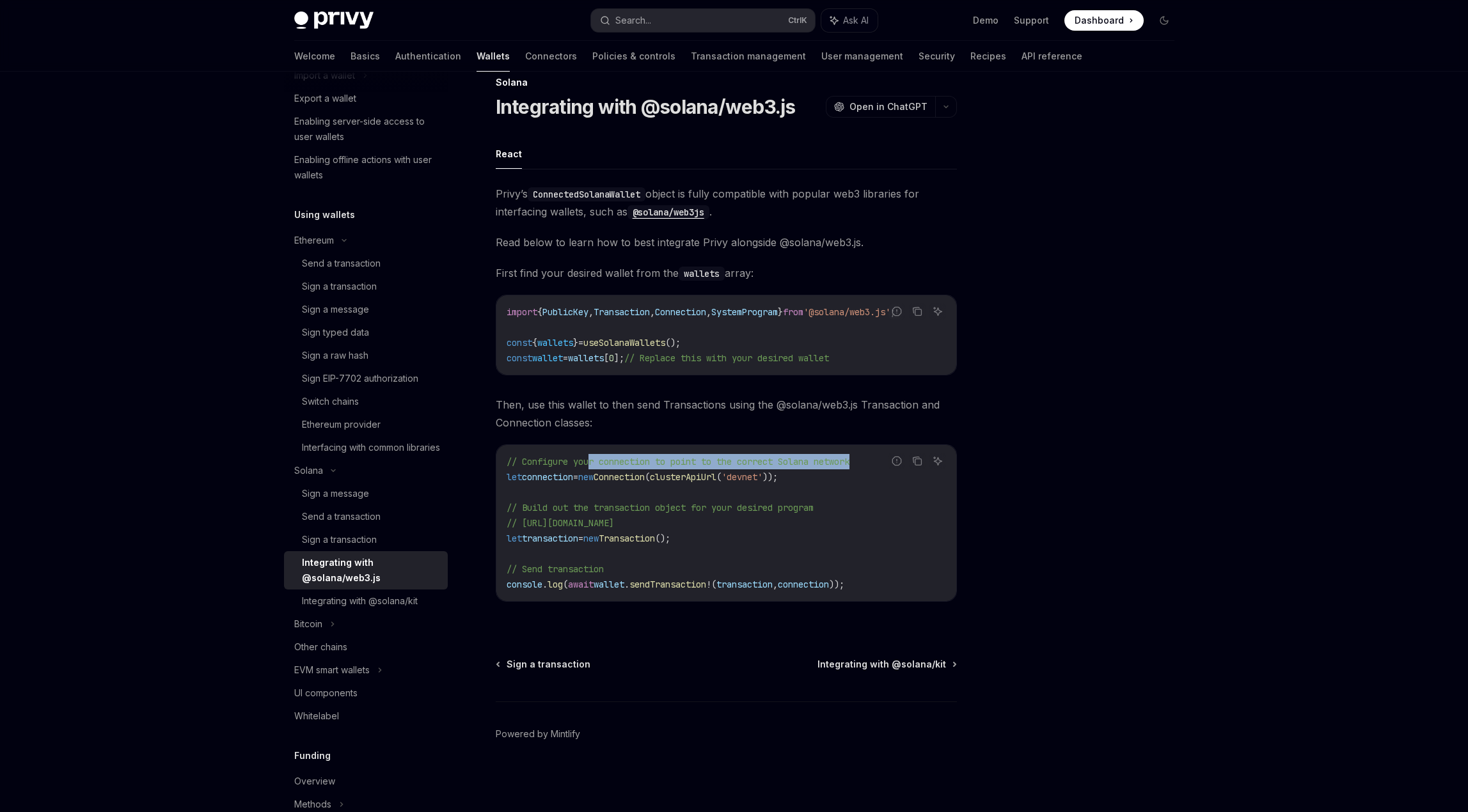
drag, startPoint x: 647, startPoint y: 462, endPoint x: 864, endPoint y: 460, distance: 217.0
click at [849, 460] on span "// Configure your connection to point to the correct Solana network" at bounding box center [678, 461] width 343 height 12
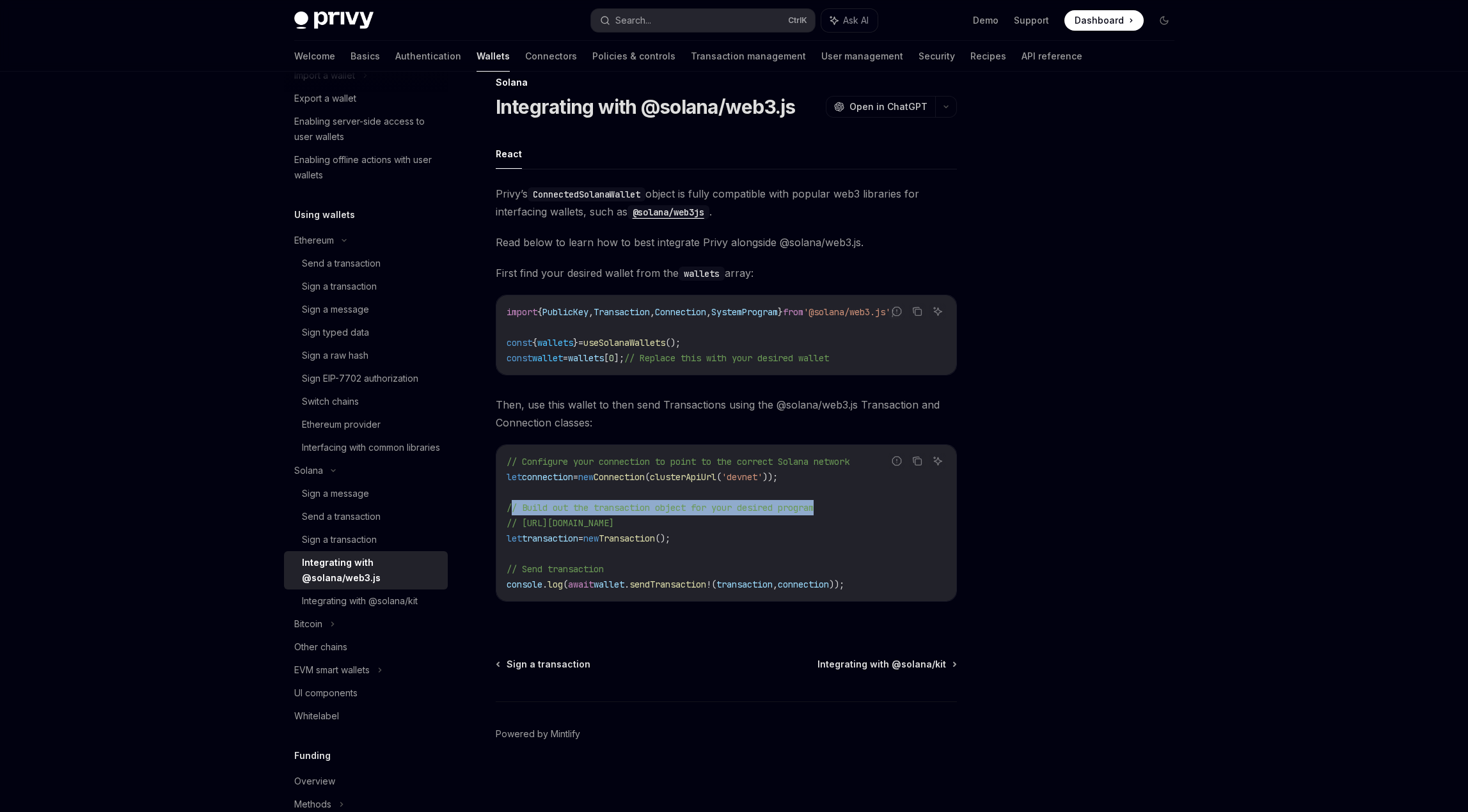
drag, startPoint x: 510, startPoint y: 509, endPoint x: 836, endPoint y: 509, distance: 326.0
click at [836, 509] on code "// Configure your connection to point to the correct Solana network let connect…" at bounding box center [726, 523] width 440 height 138
drag, startPoint x: 681, startPoint y: 526, endPoint x: 950, endPoint y: 525, distance: 269.0
click at [946, 525] on code "// Configure your connection to point to the correct Solana network let connect…" at bounding box center [726, 523] width 440 height 138
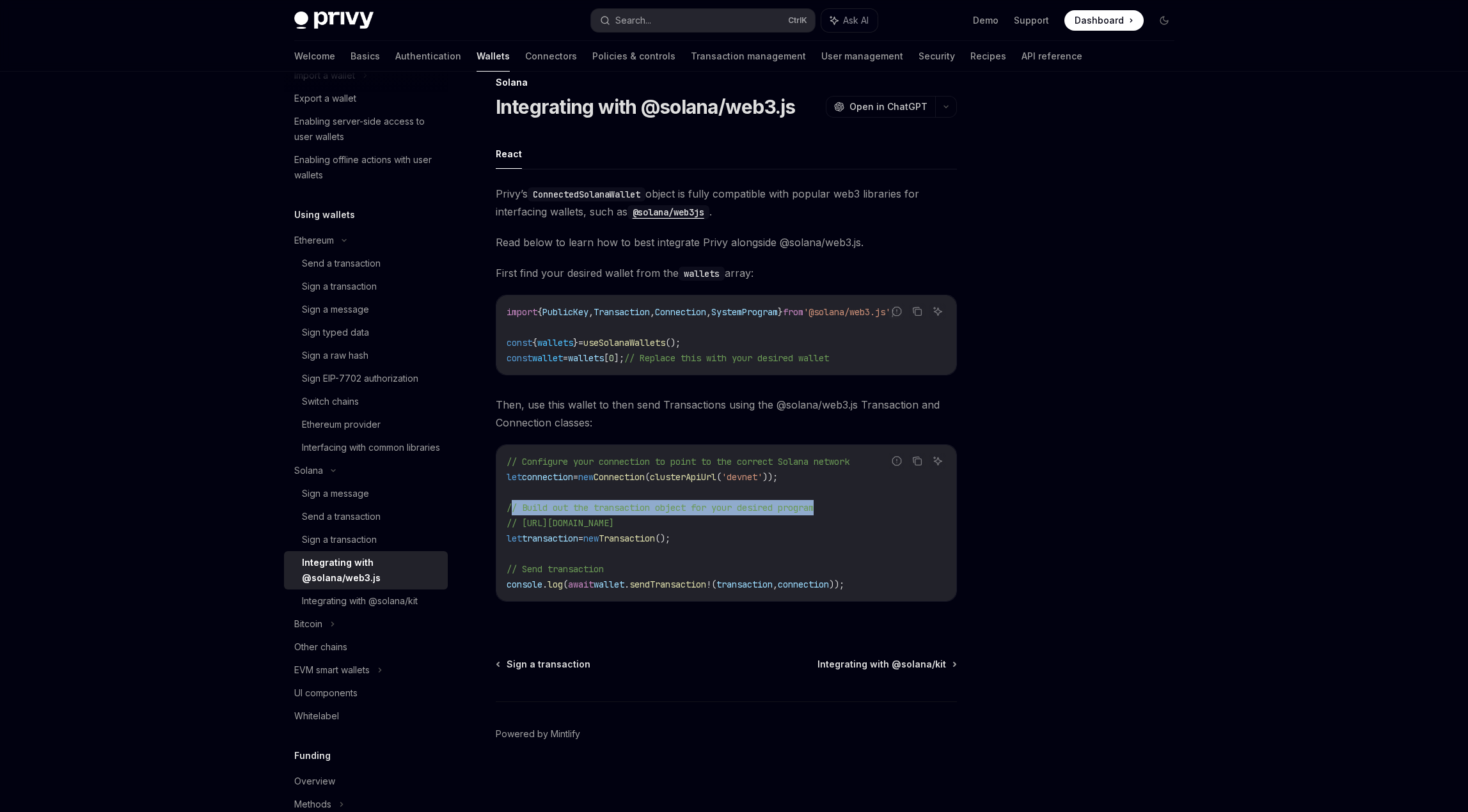
click at [946, 526] on code "// Configure your connection to point to the correct Solana network let connect…" at bounding box center [726, 523] width 440 height 138
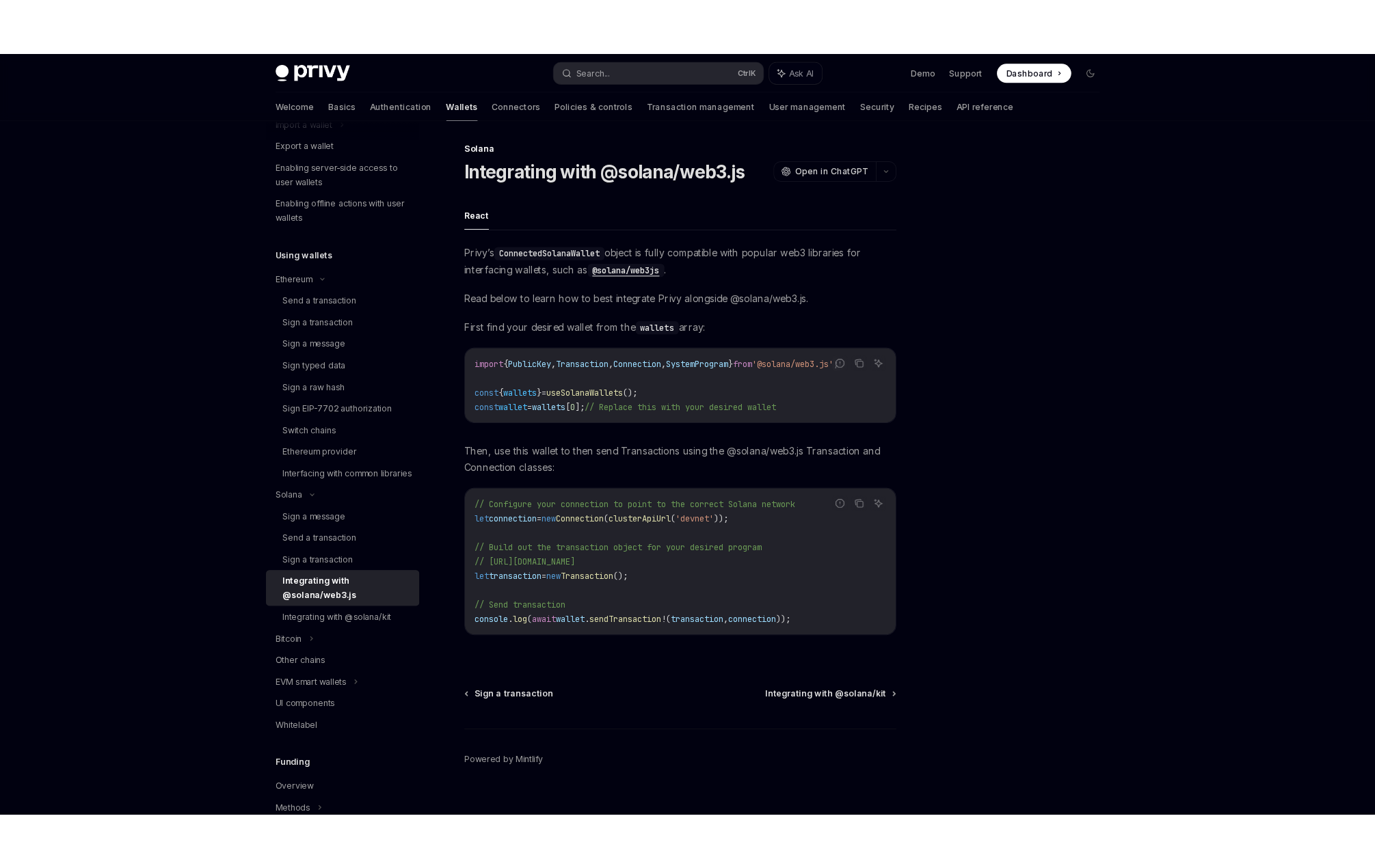
scroll to position [0, 0]
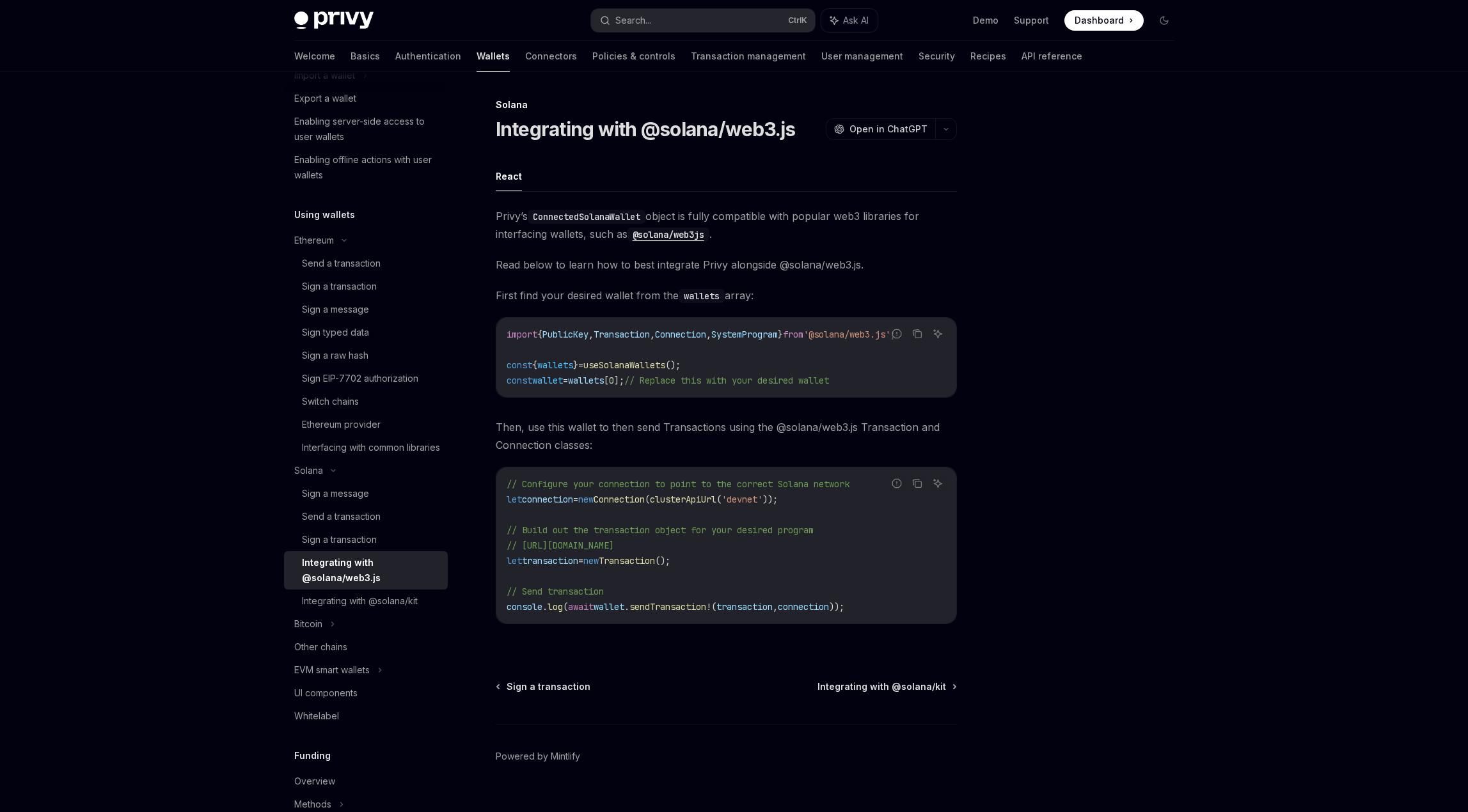
click at [638, 450] on span "Then, use this wallet to then send Transactions using the @solana/web3.js Trans…" at bounding box center [726, 436] width 461 height 36
click at [1222, 515] on div "Privy Docs home page Search... Ctrl K Ask AI Demo Support Dashboard Dashboard S…" at bounding box center [734, 417] width 1468 height 835
type textarea "*"
